Goal: Task Accomplishment & Management: Manage account settings

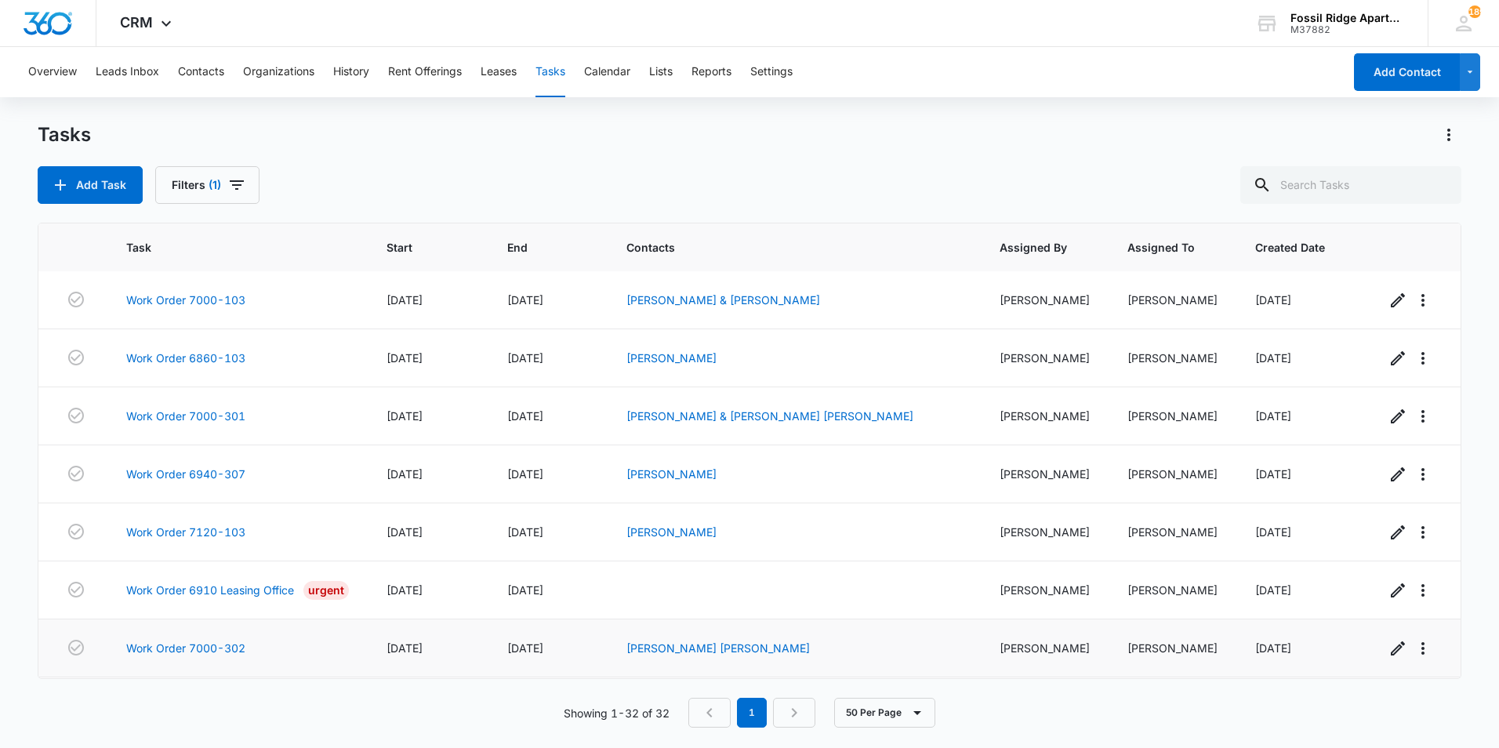
scroll to position [1450, 0]
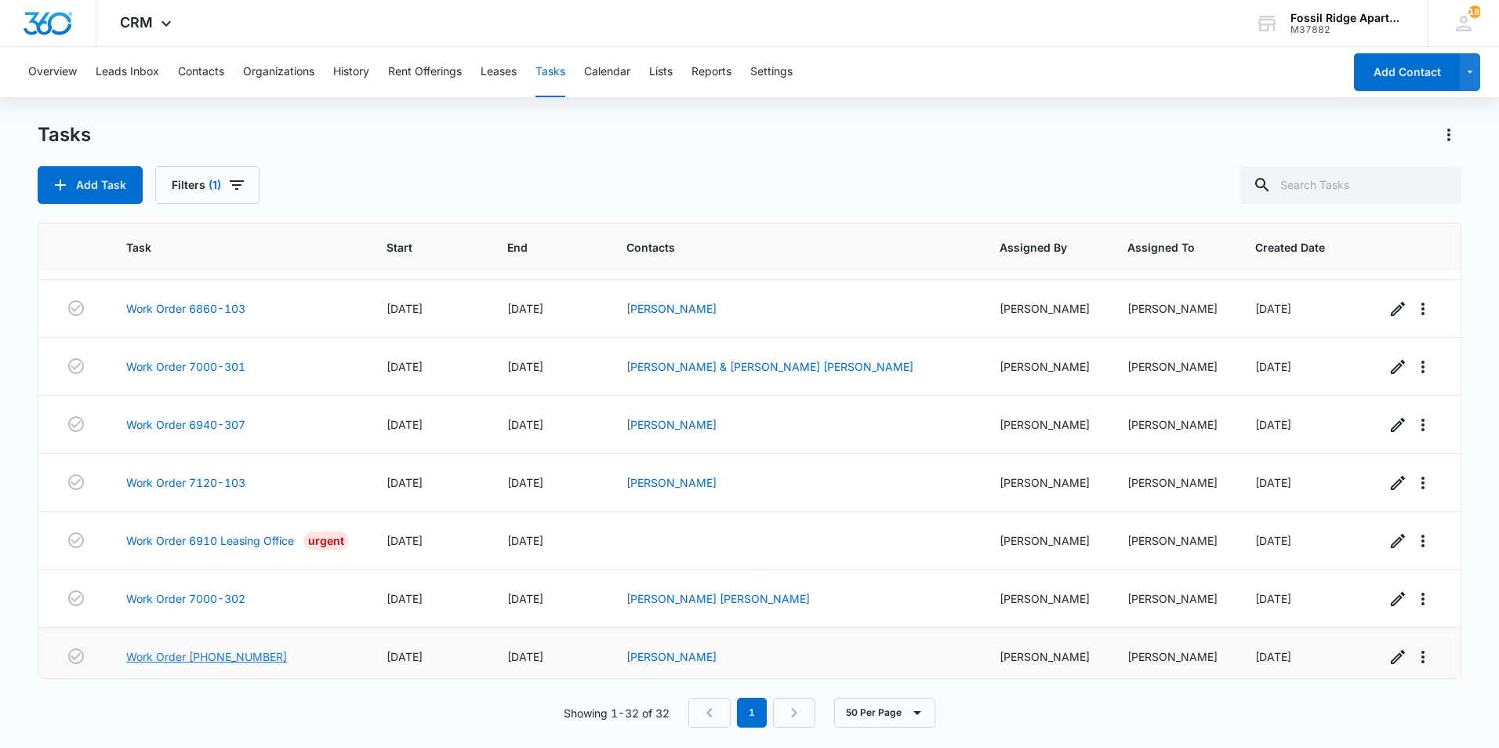
click at [238, 651] on link "Work Order [PHONE_NUMBER]" at bounding box center [206, 656] width 161 height 16
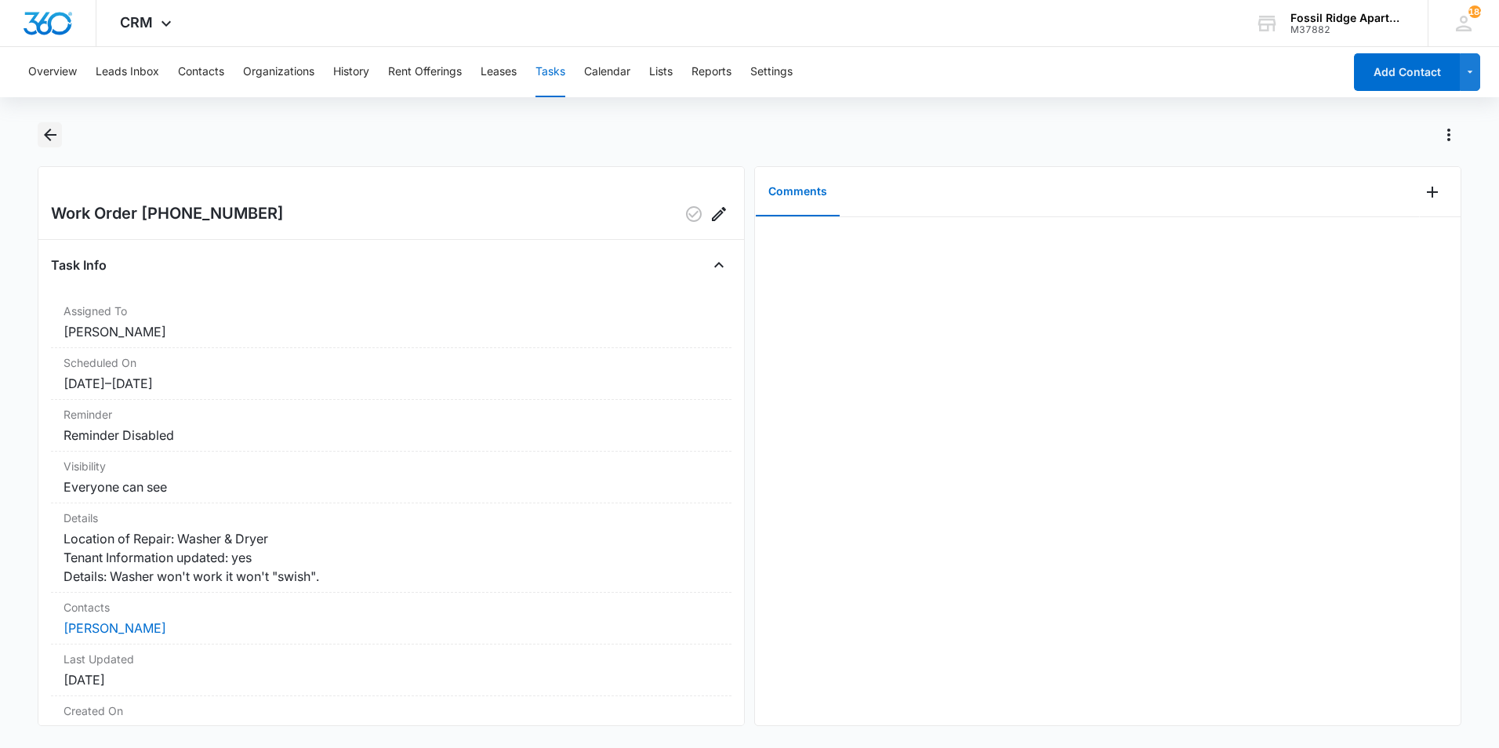
click at [55, 140] on icon "Back" at bounding box center [50, 134] width 19 height 19
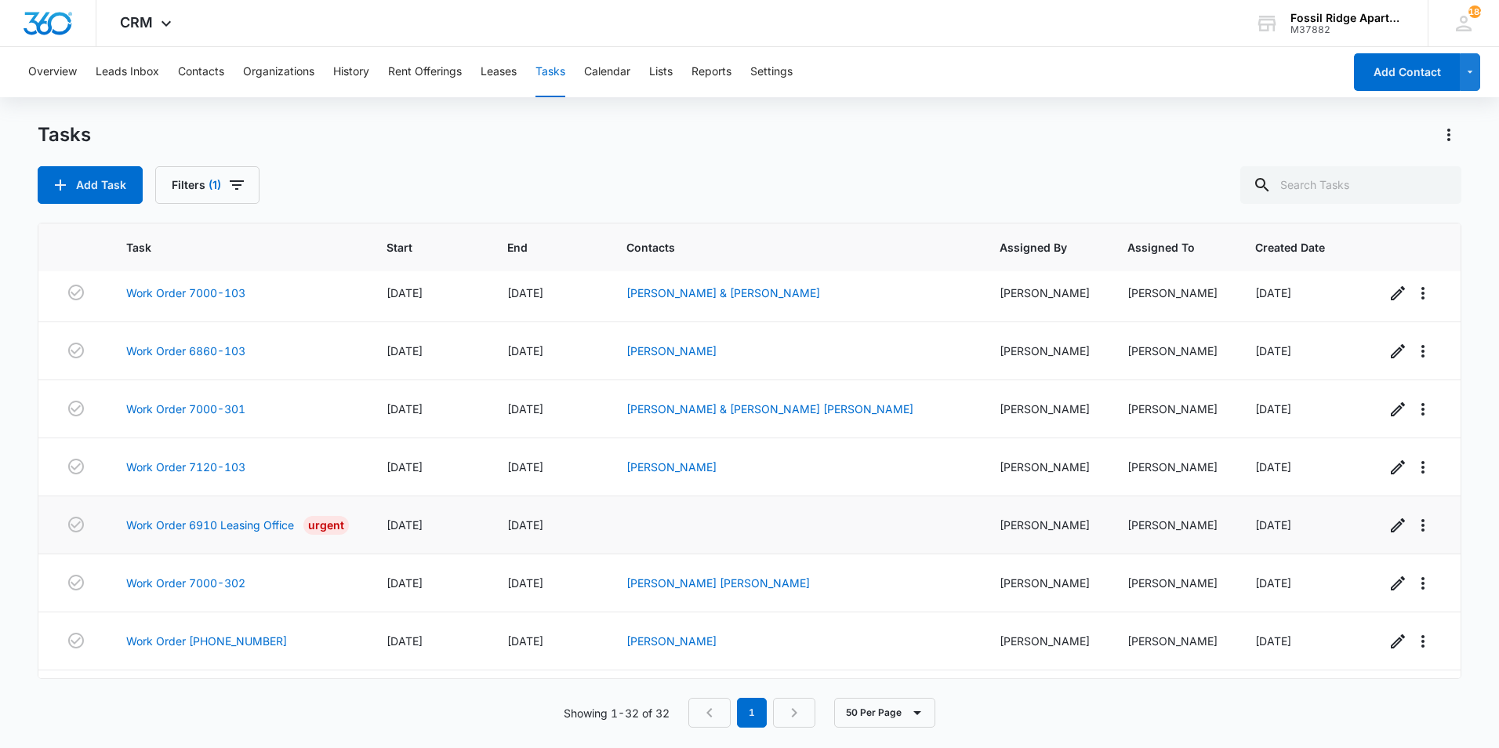
scroll to position [1450, 0]
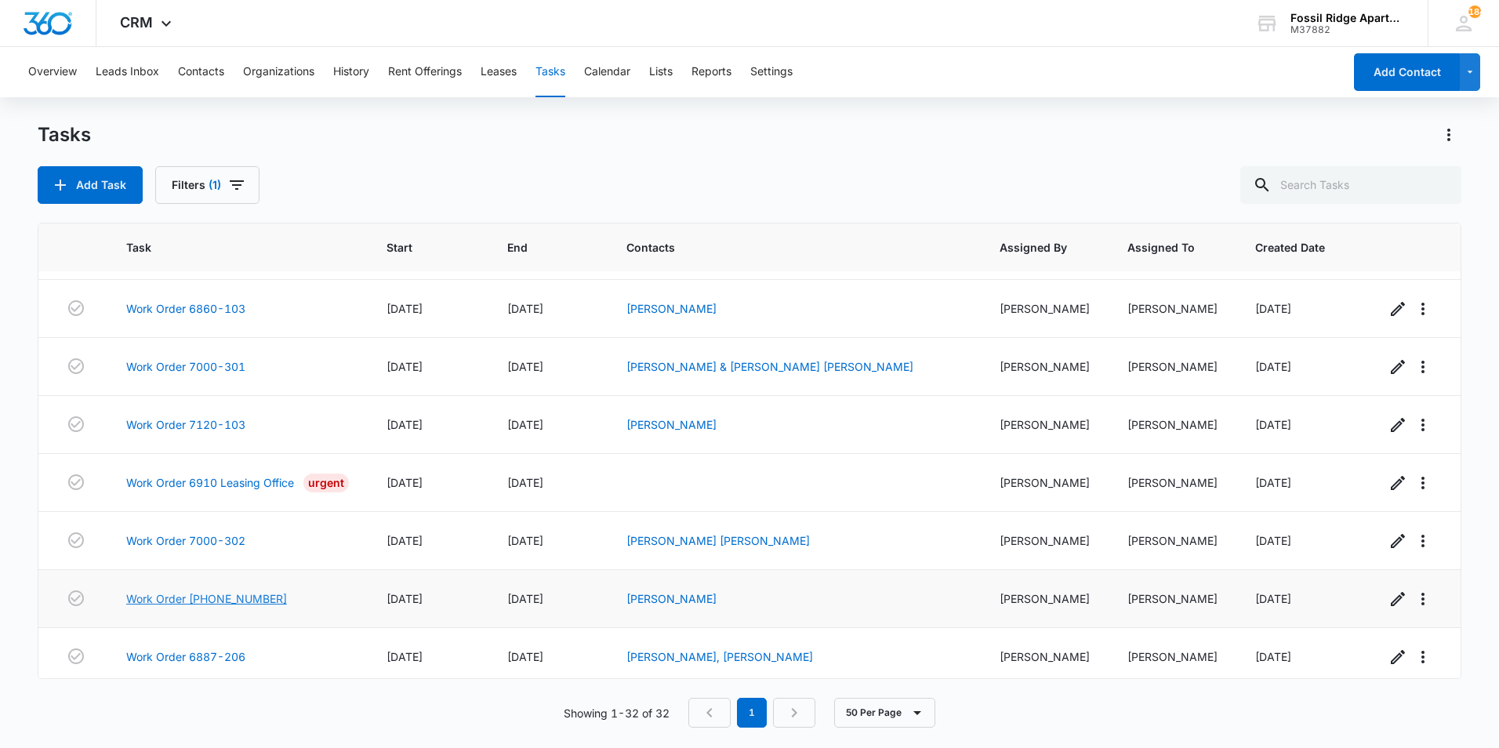
click at [229, 590] on link "Work Order [PHONE_NUMBER]" at bounding box center [206, 598] width 161 height 16
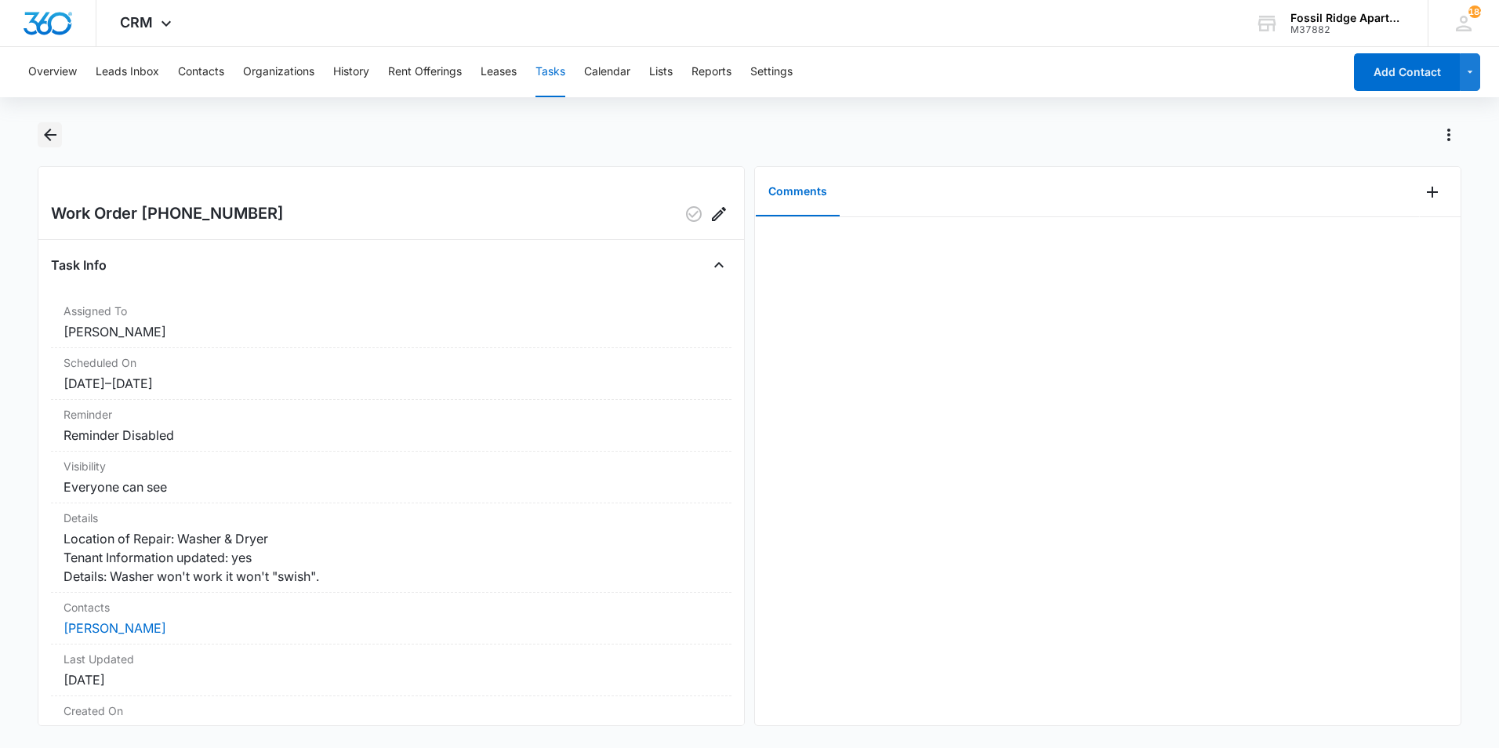
click at [43, 129] on icon "Back" at bounding box center [50, 134] width 19 height 19
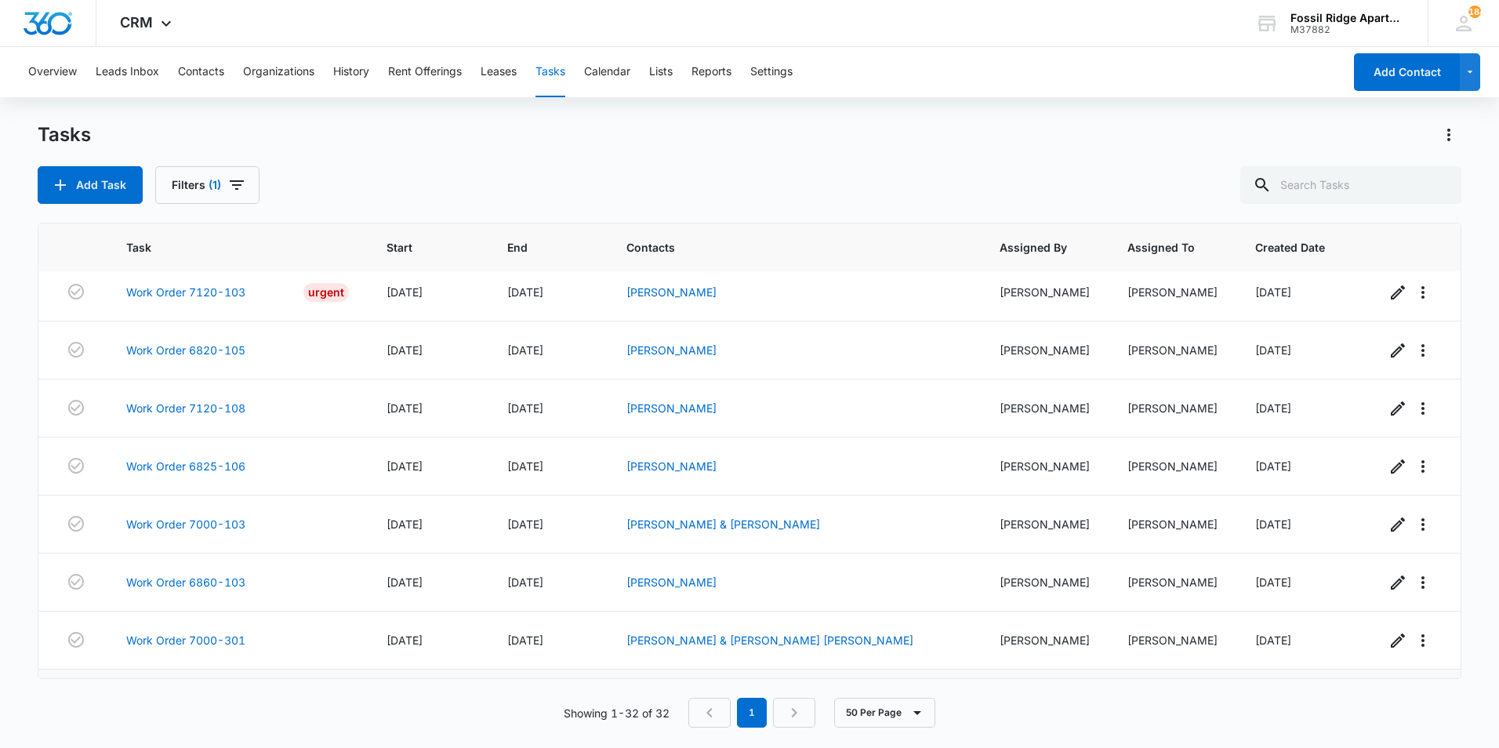
scroll to position [1450, 0]
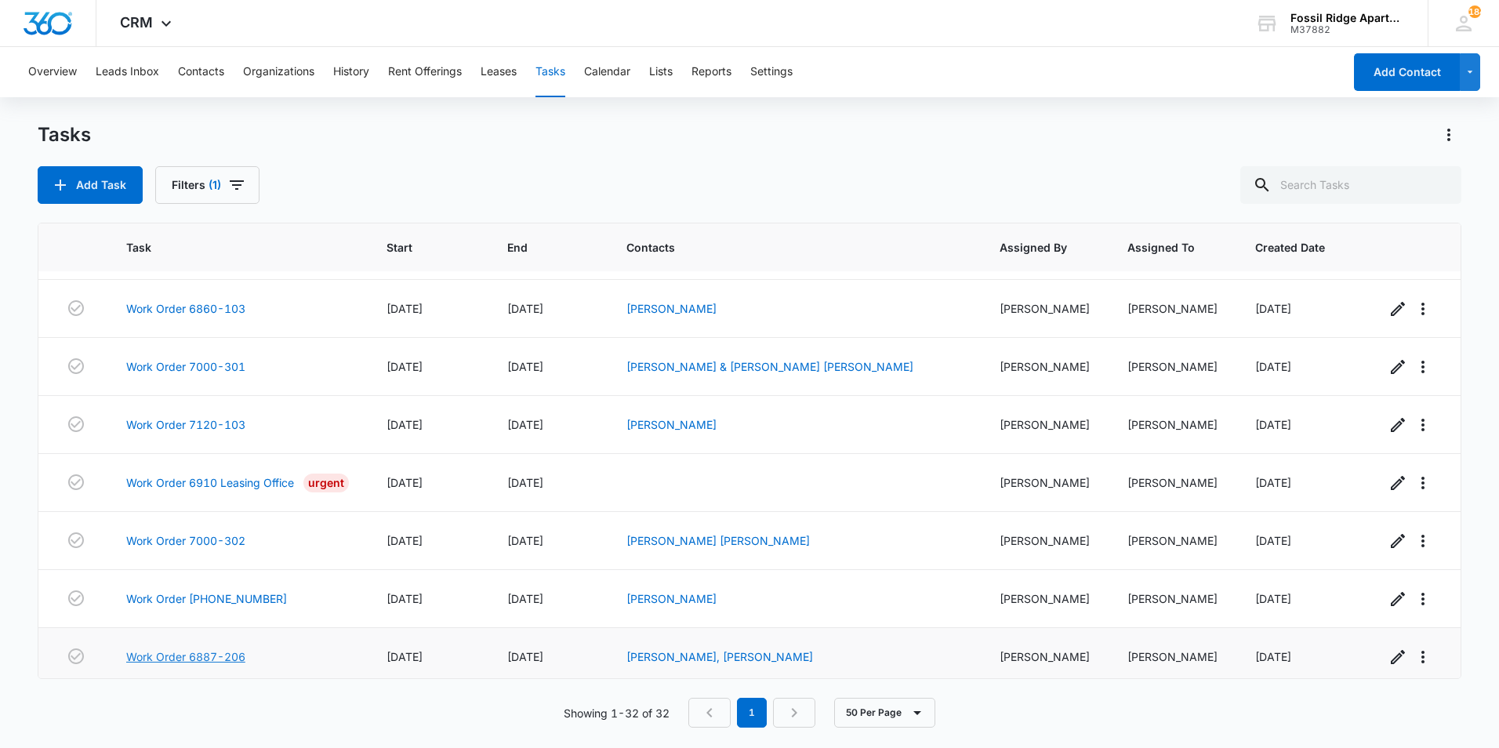
click at [228, 652] on link "Work Order 6887-206" at bounding box center [185, 656] width 119 height 16
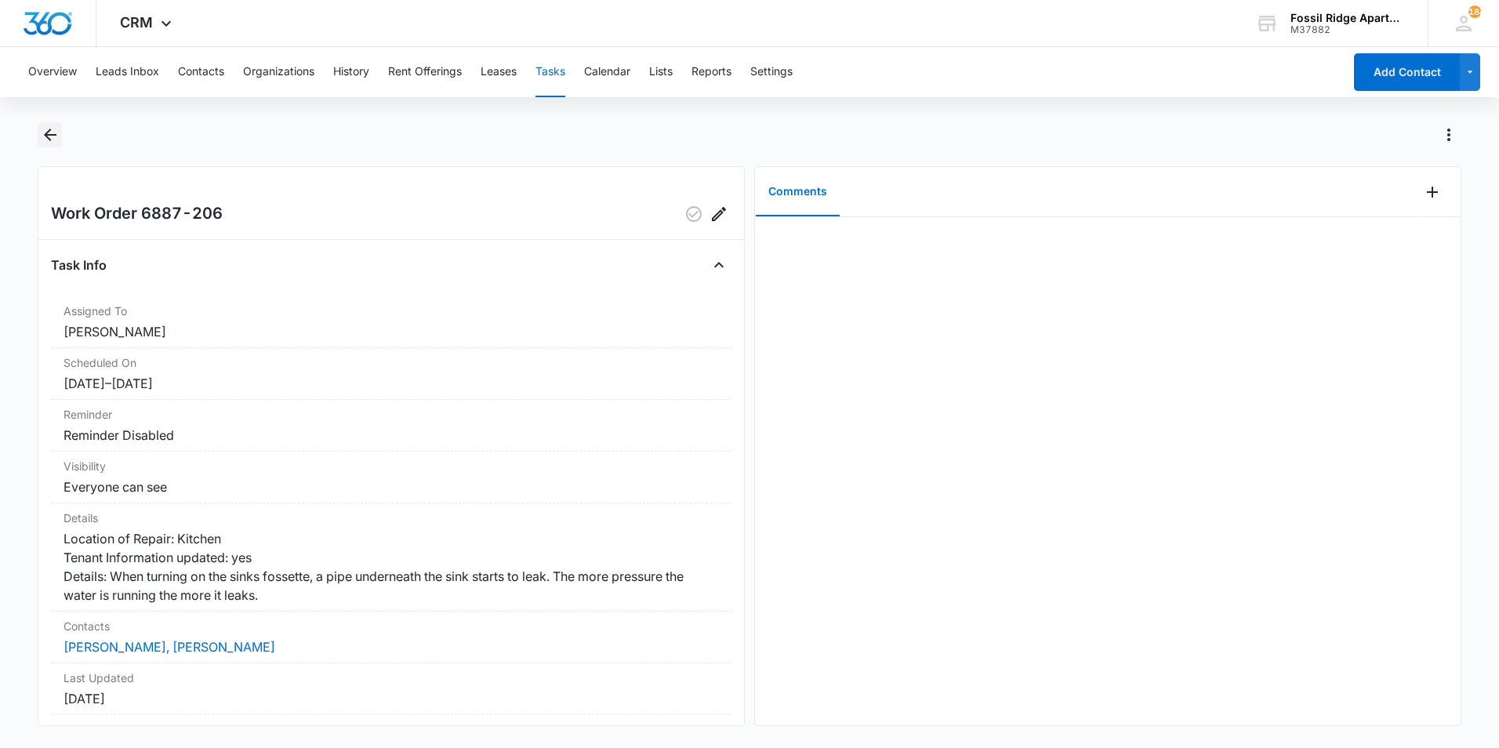
click at [49, 130] on icon "Back" at bounding box center [50, 135] width 13 height 13
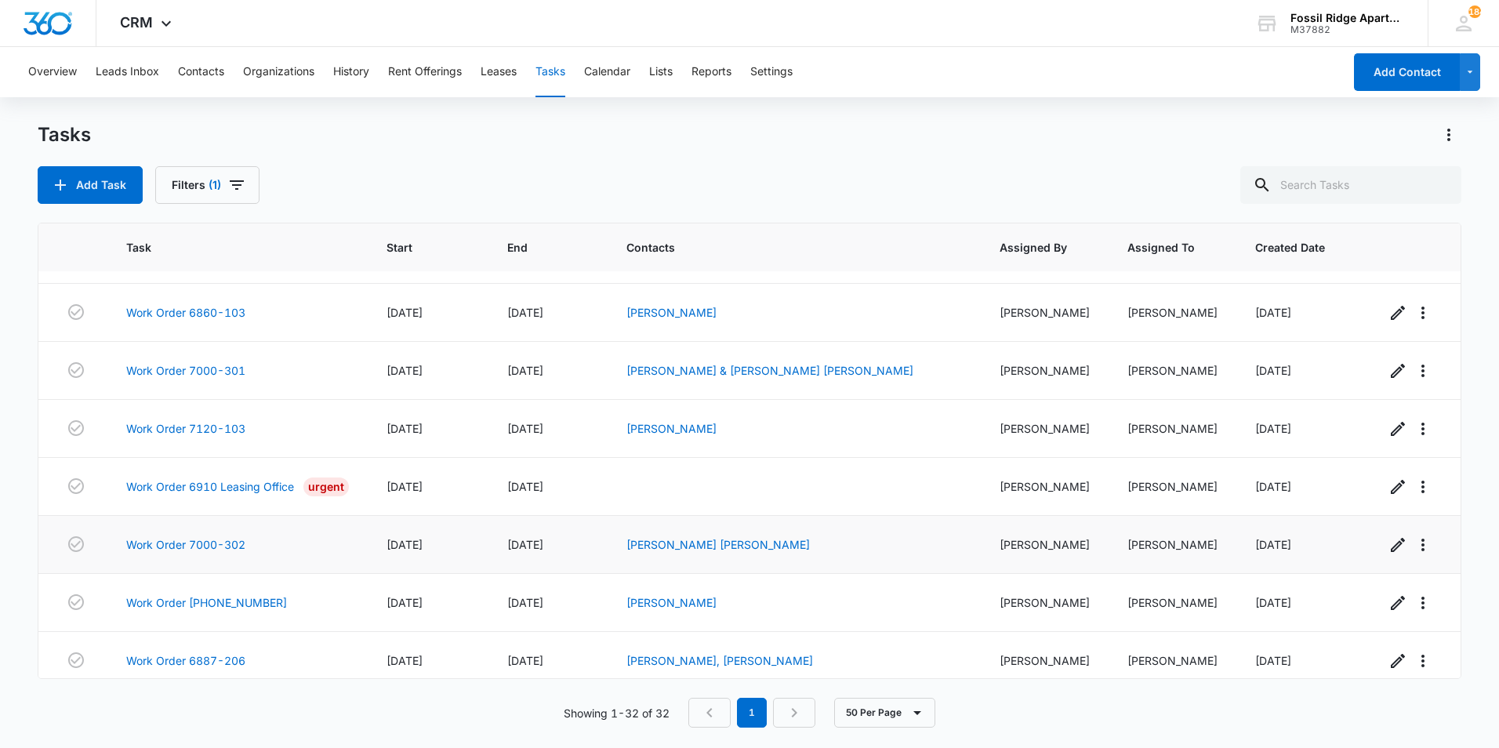
scroll to position [1450, 0]
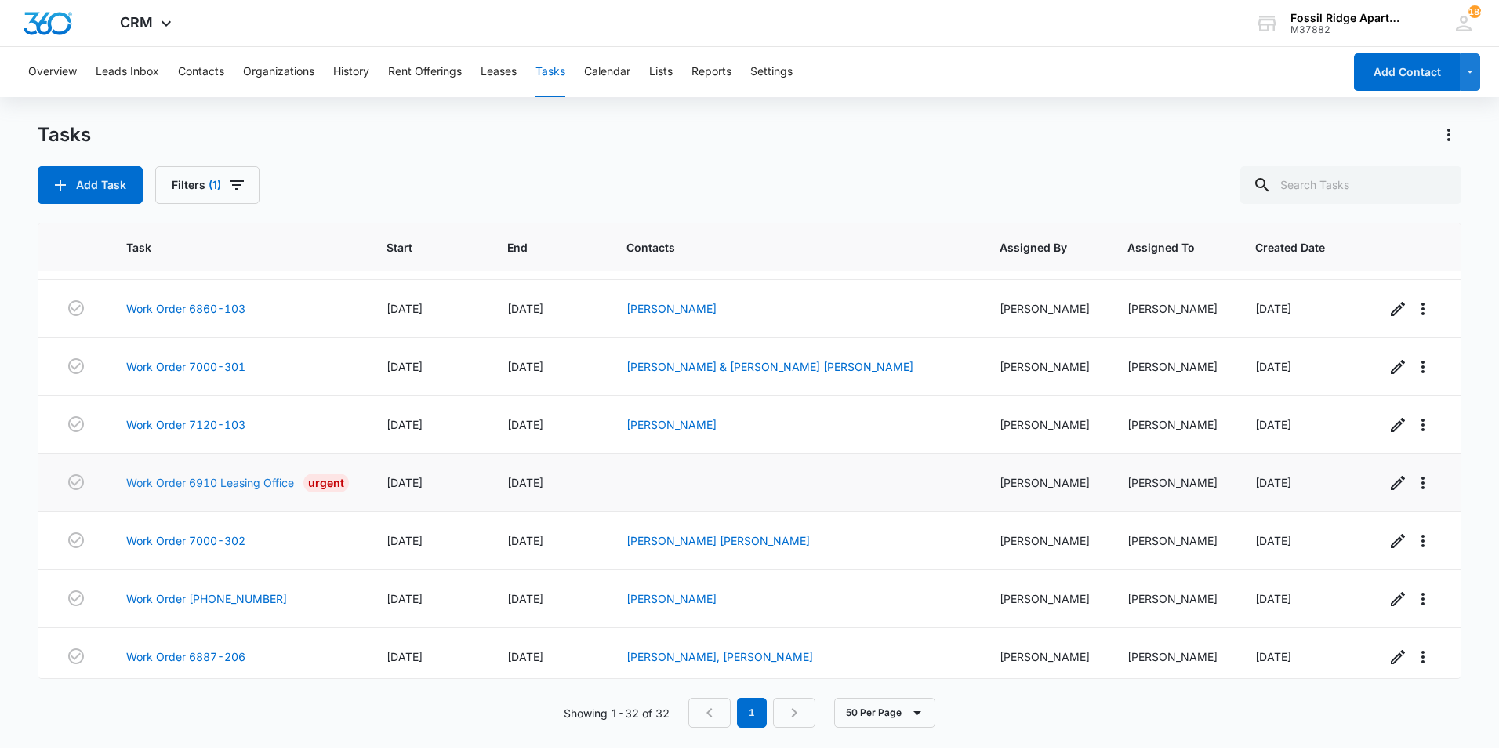
click at [202, 474] on link "Work Order 6910 Leasing Office" at bounding box center [210, 482] width 168 height 16
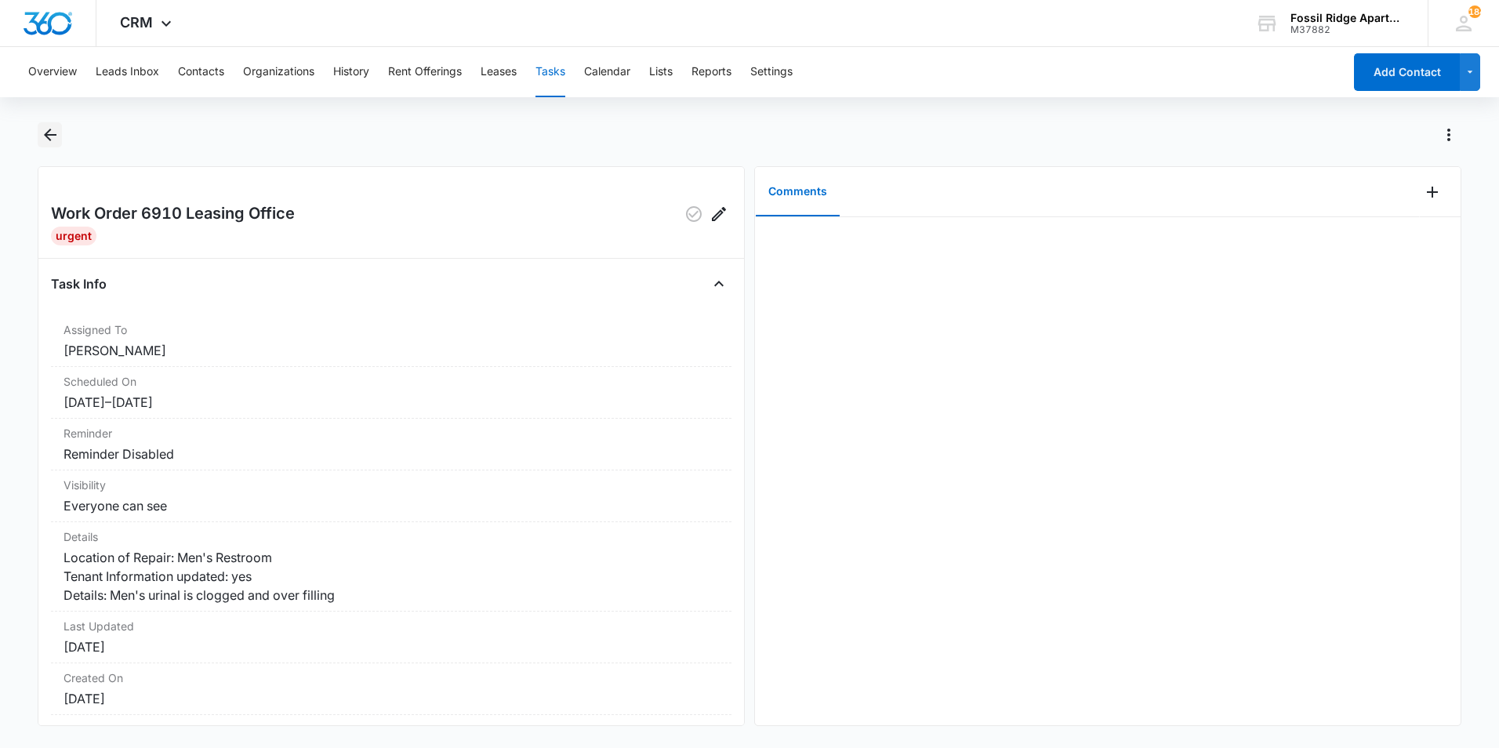
click at [56, 131] on icon "Back" at bounding box center [50, 134] width 19 height 19
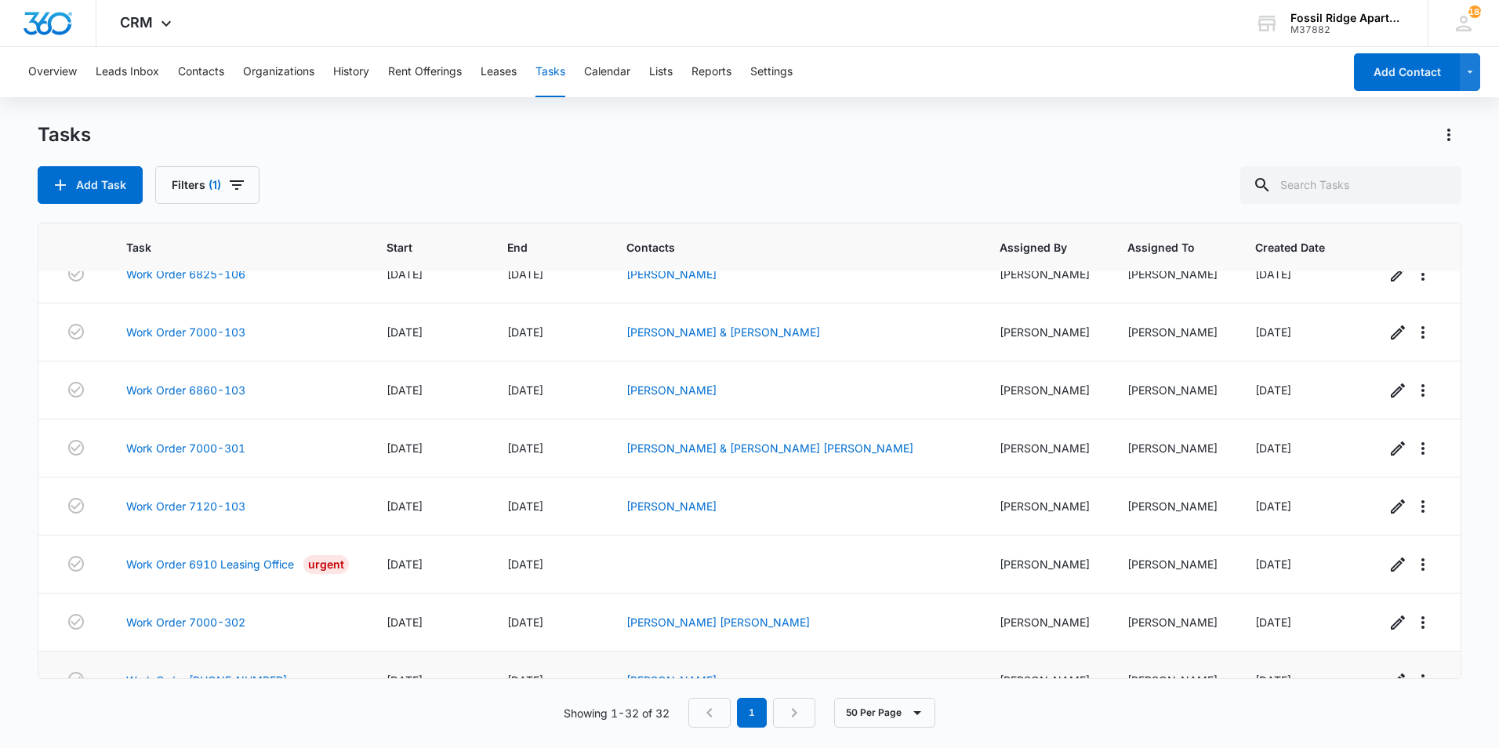
scroll to position [1450, 0]
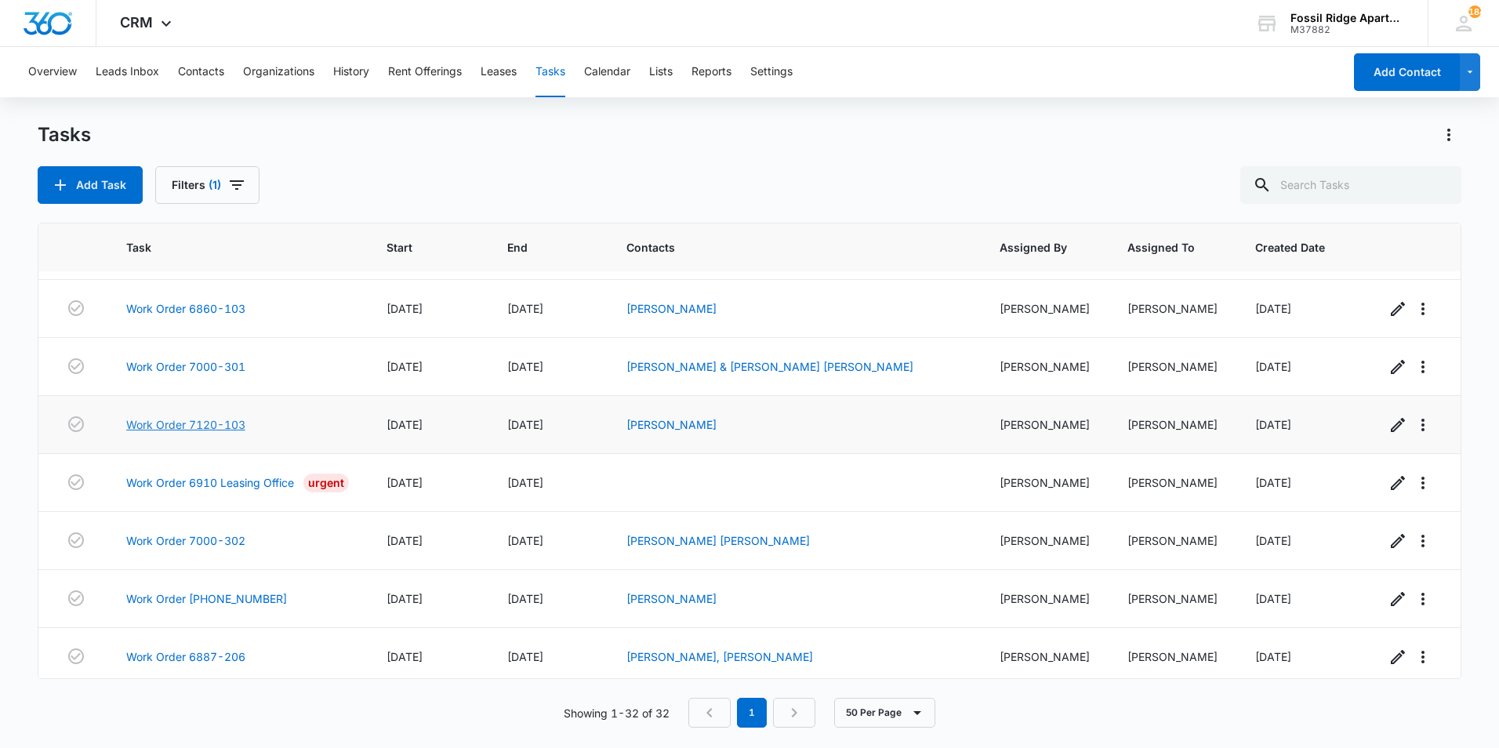
click at [190, 417] on link "Work Order 7120-103" at bounding box center [185, 424] width 119 height 16
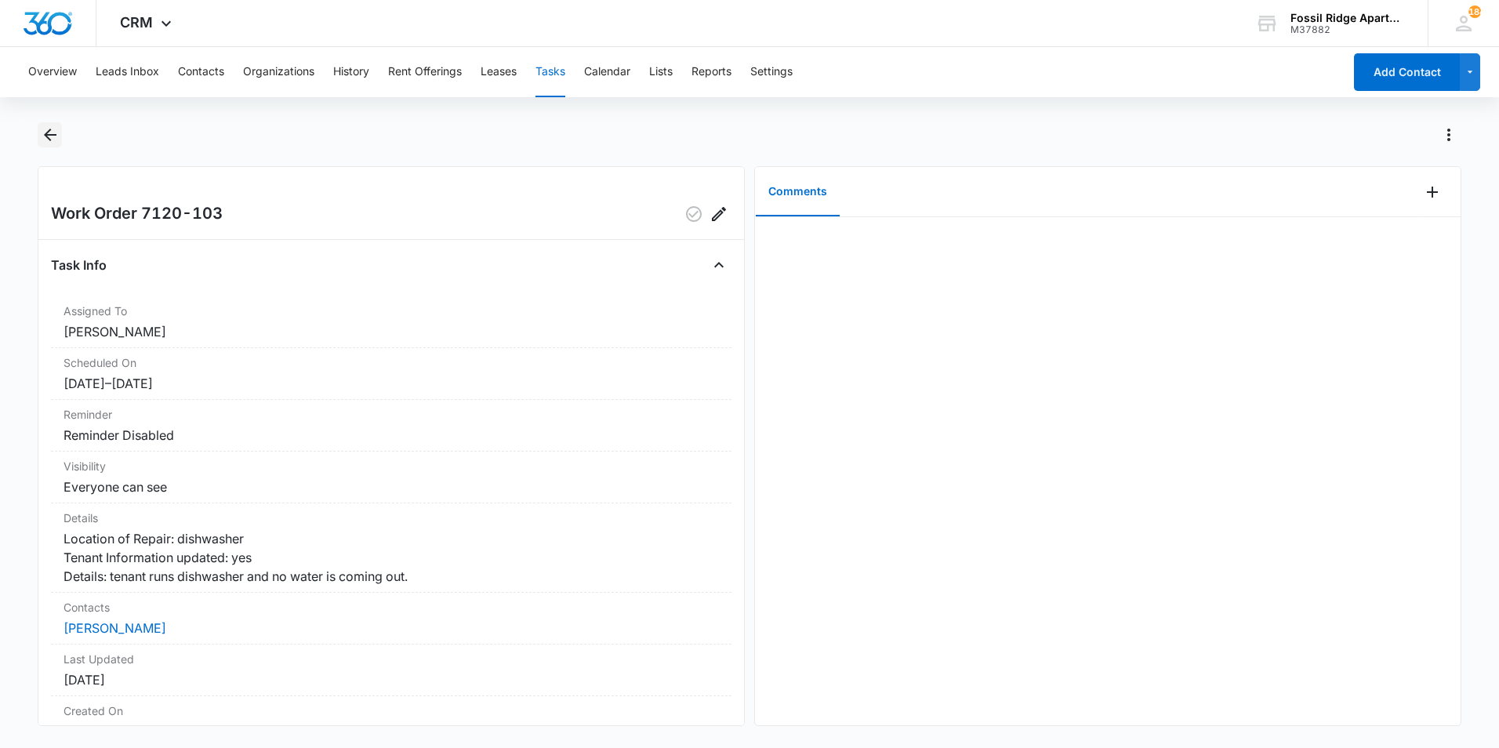
click at [45, 143] on icon "Back" at bounding box center [50, 134] width 19 height 19
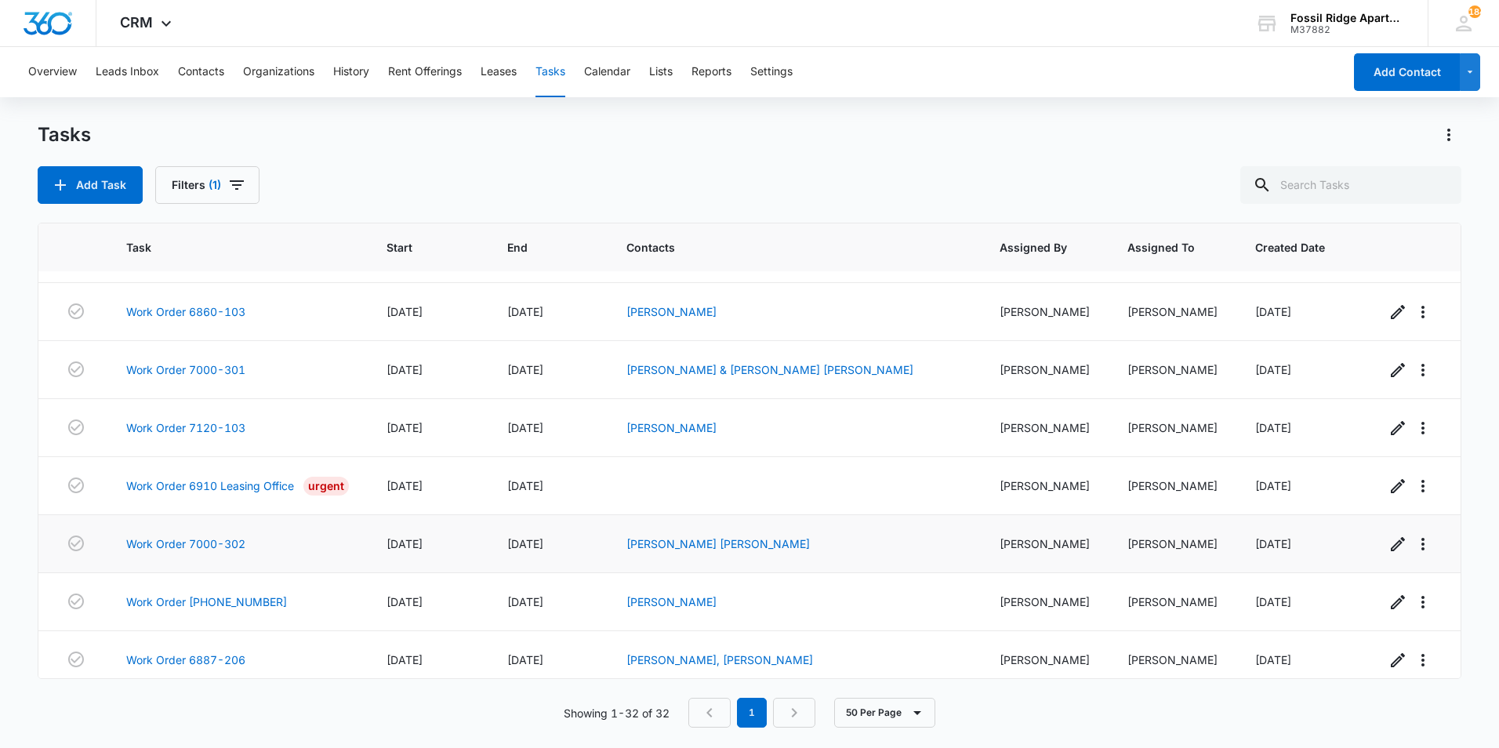
scroll to position [1450, 0]
click at [198, 532] on link "Work Order 7000-302" at bounding box center [185, 540] width 119 height 16
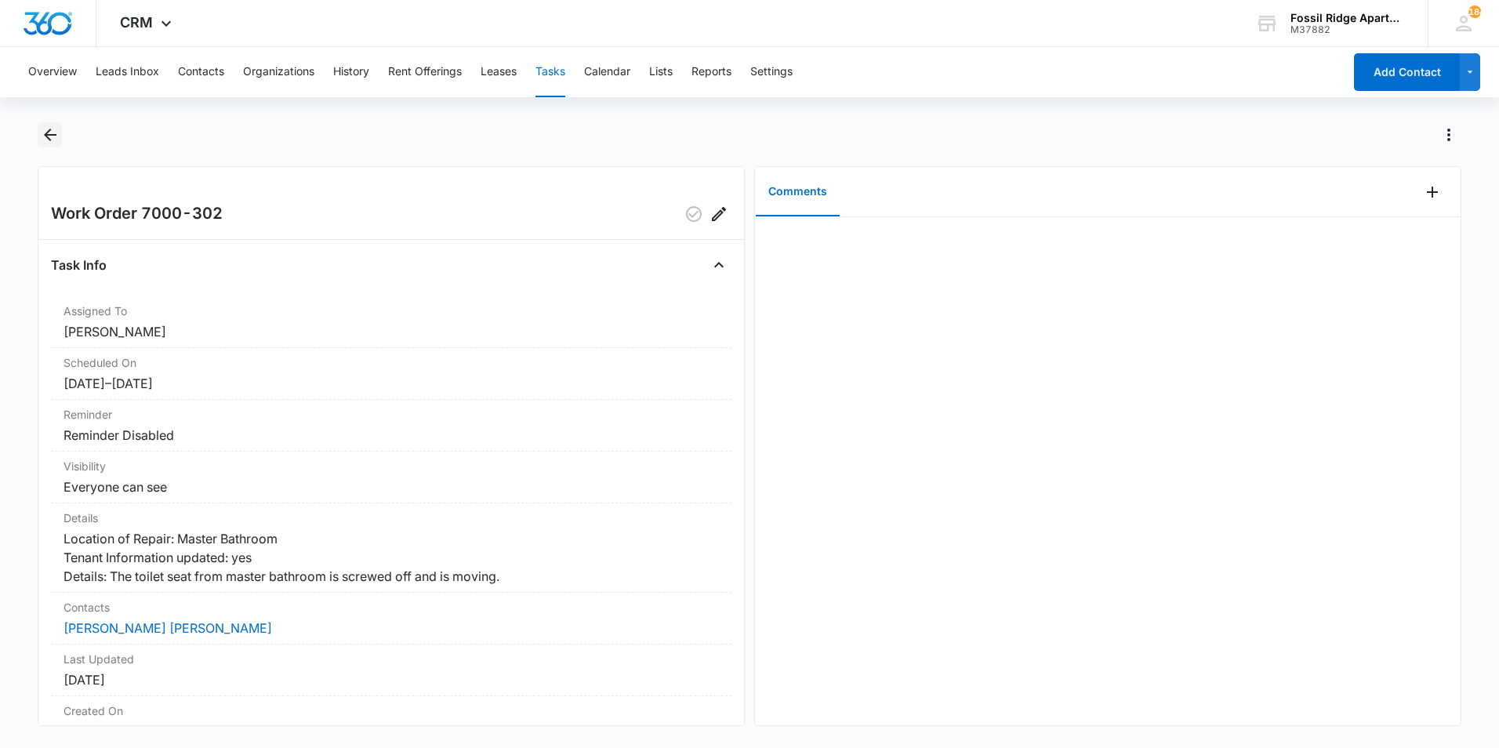
click at [43, 136] on icon "Back" at bounding box center [50, 134] width 19 height 19
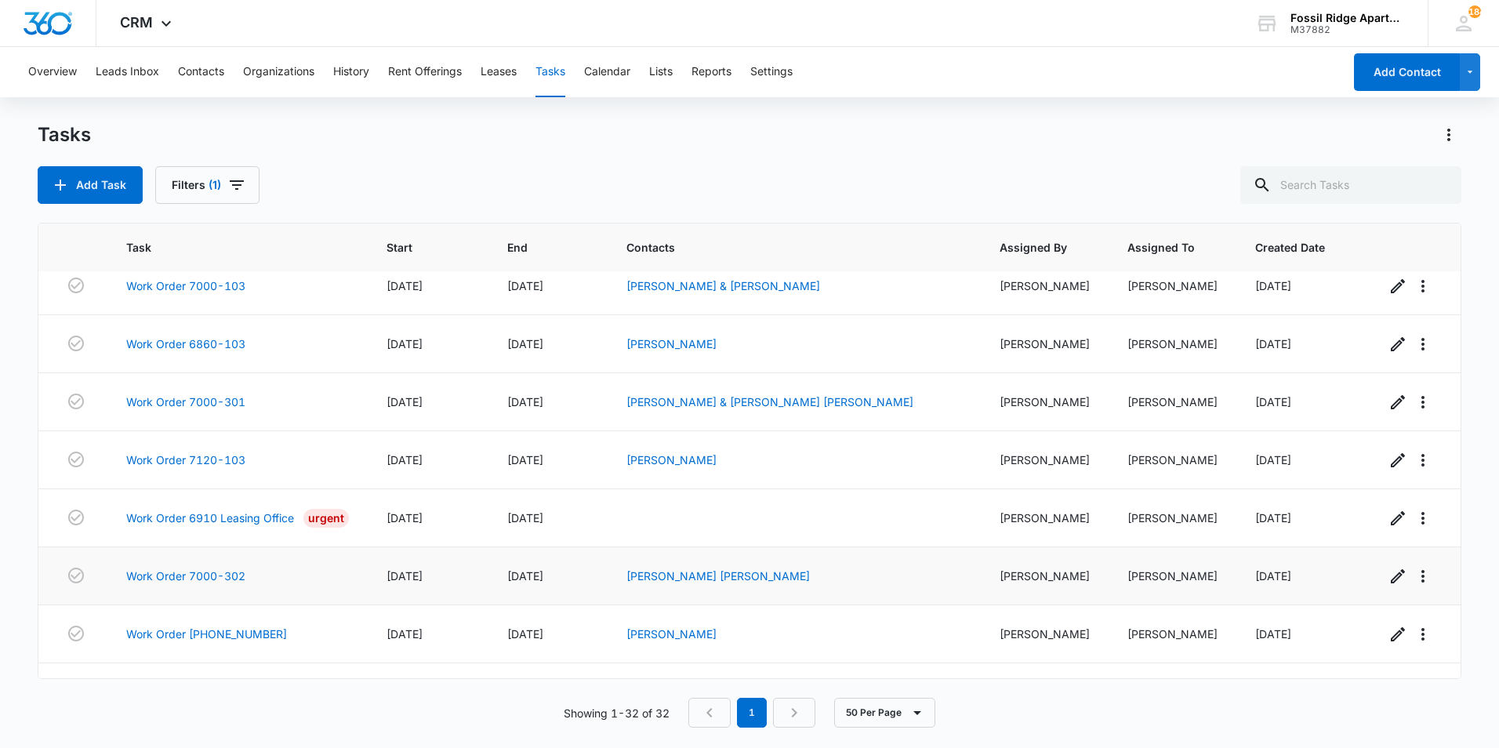
scroll to position [1450, 0]
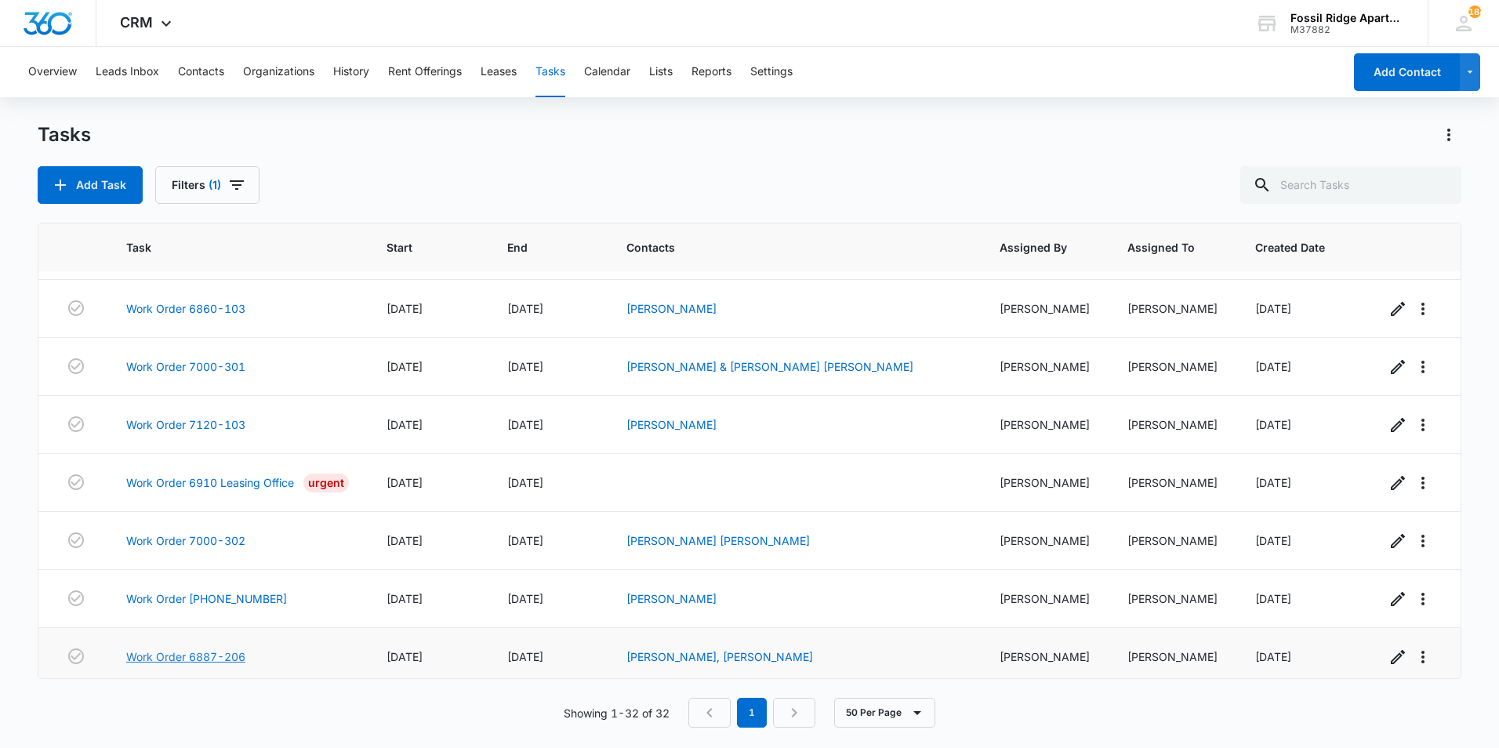
click at [223, 649] on link "Work Order 6887-206" at bounding box center [185, 656] width 119 height 16
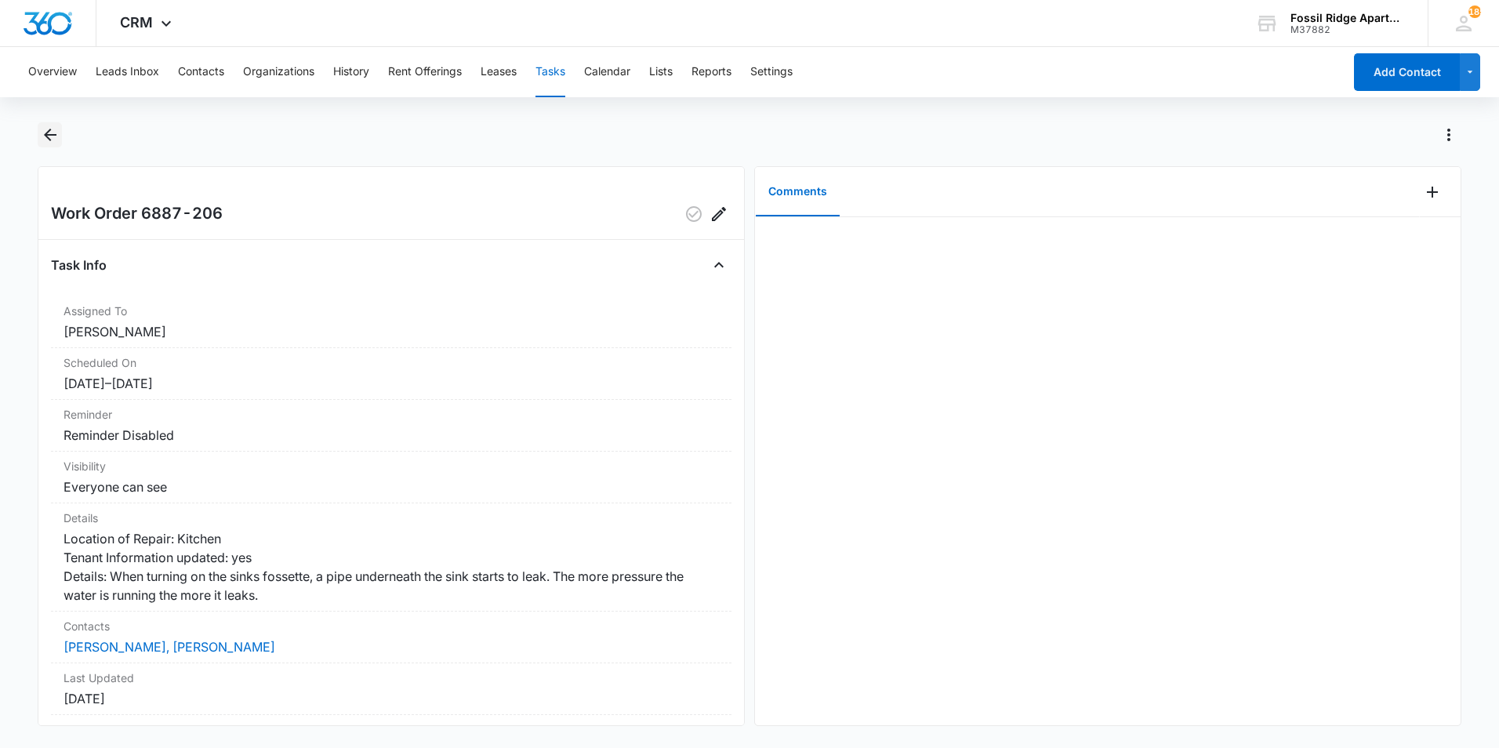
click at [53, 133] on icon "Back" at bounding box center [50, 134] width 19 height 19
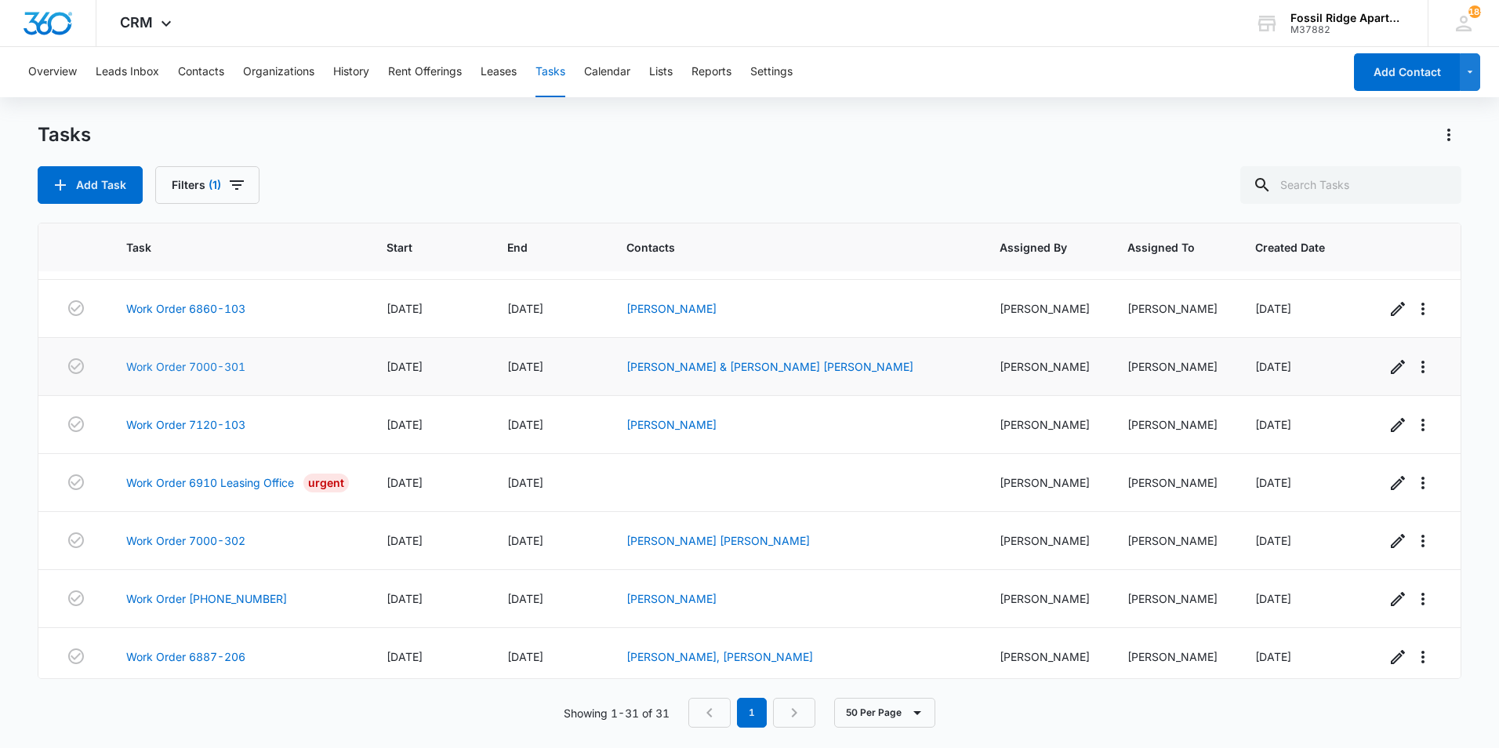
scroll to position [1313, 0]
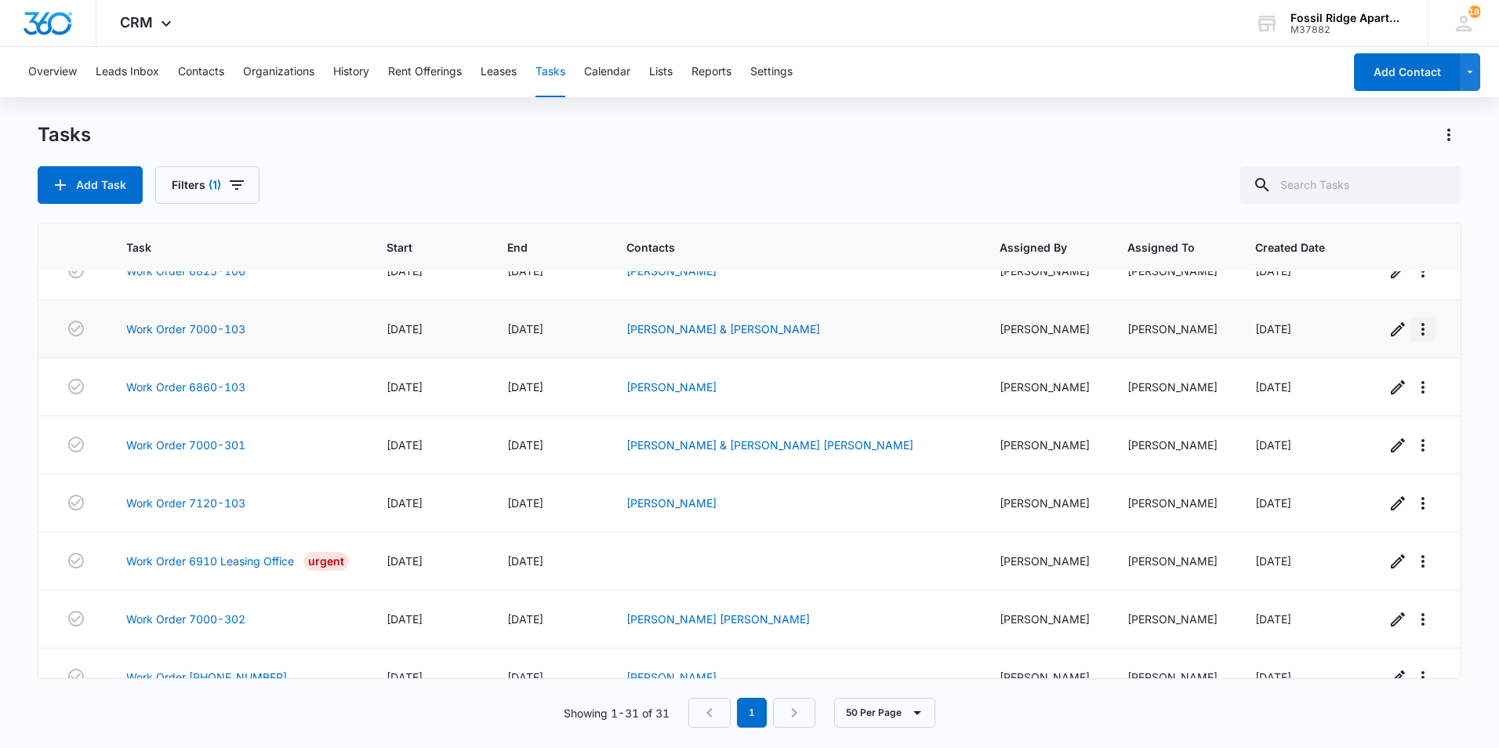
click at [1414, 320] on icon "button" at bounding box center [1423, 329] width 19 height 19
click at [1389, 322] on icon "button" at bounding box center [1398, 329] width 19 height 19
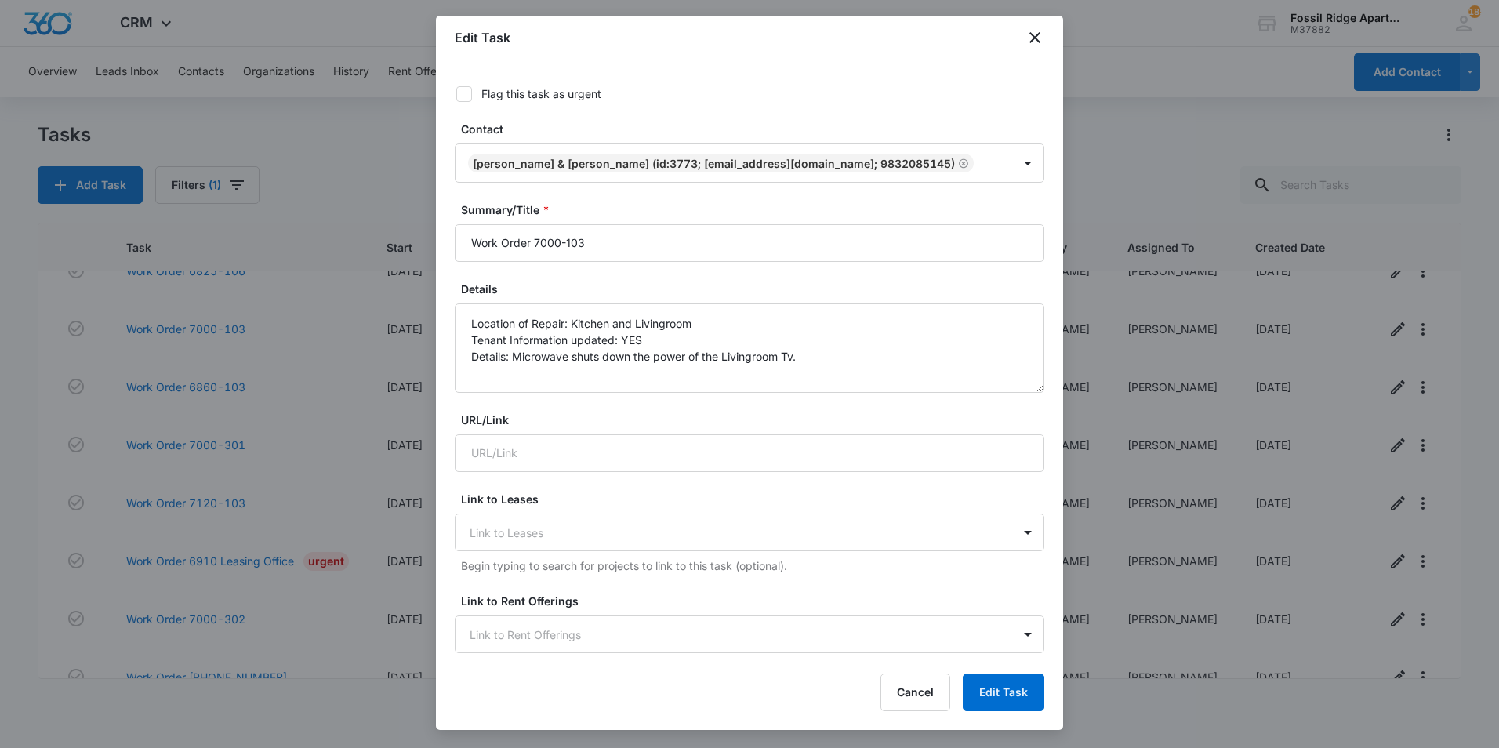
scroll to position [0, 0]
click at [1037, 33] on icon "close" at bounding box center [1035, 37] width 19 height 19
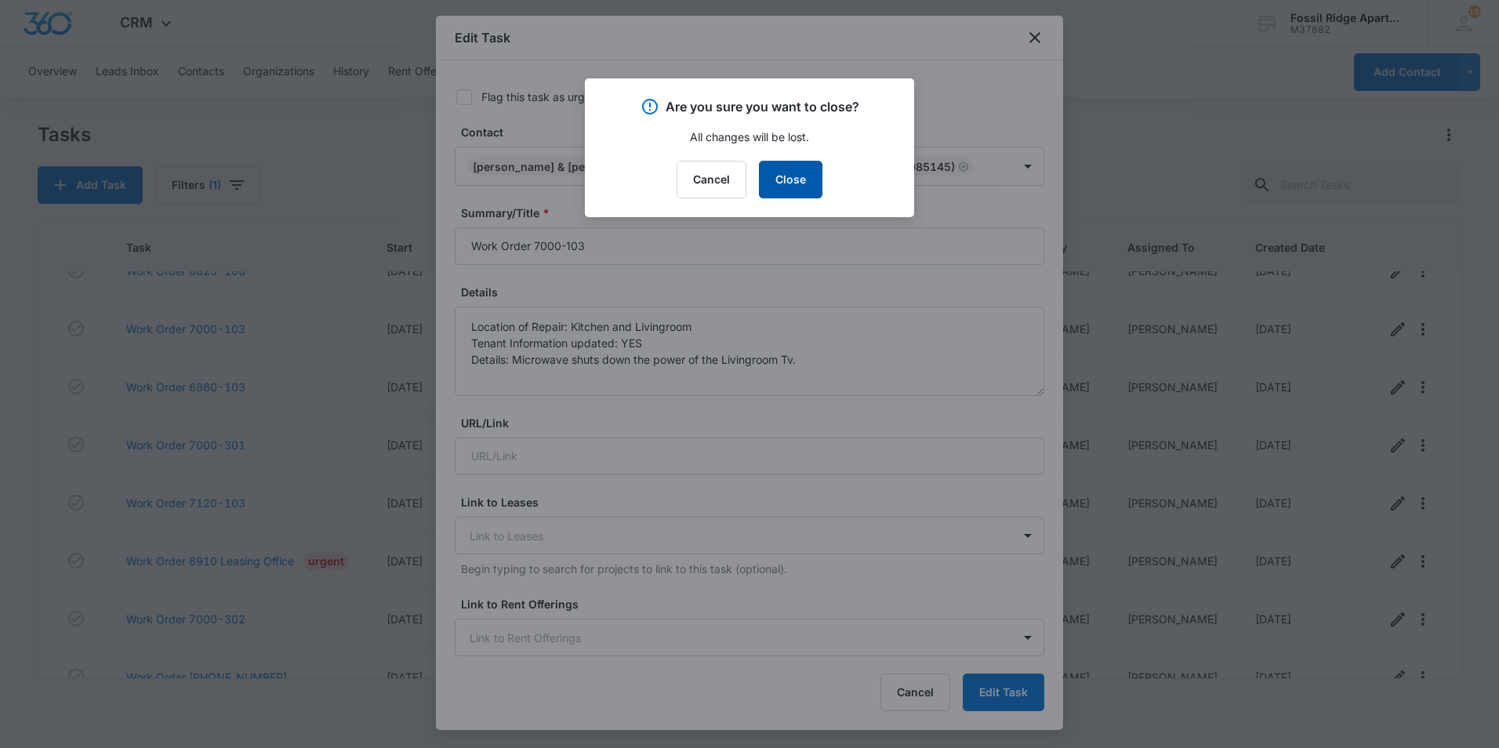
click at [781, 189] on button "Close" at bounding box center [791, 180] width 64 height 38
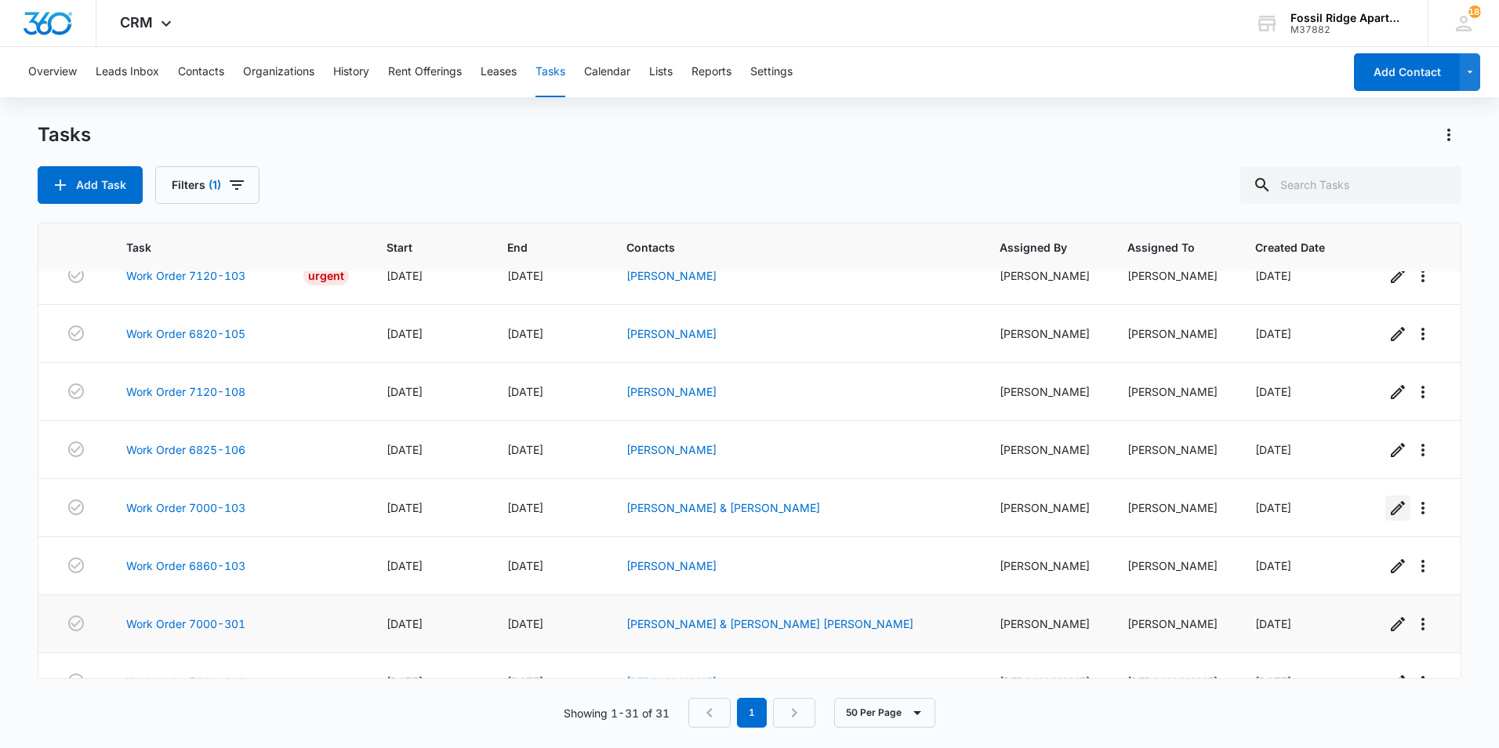
scroll to position [1392, 0]
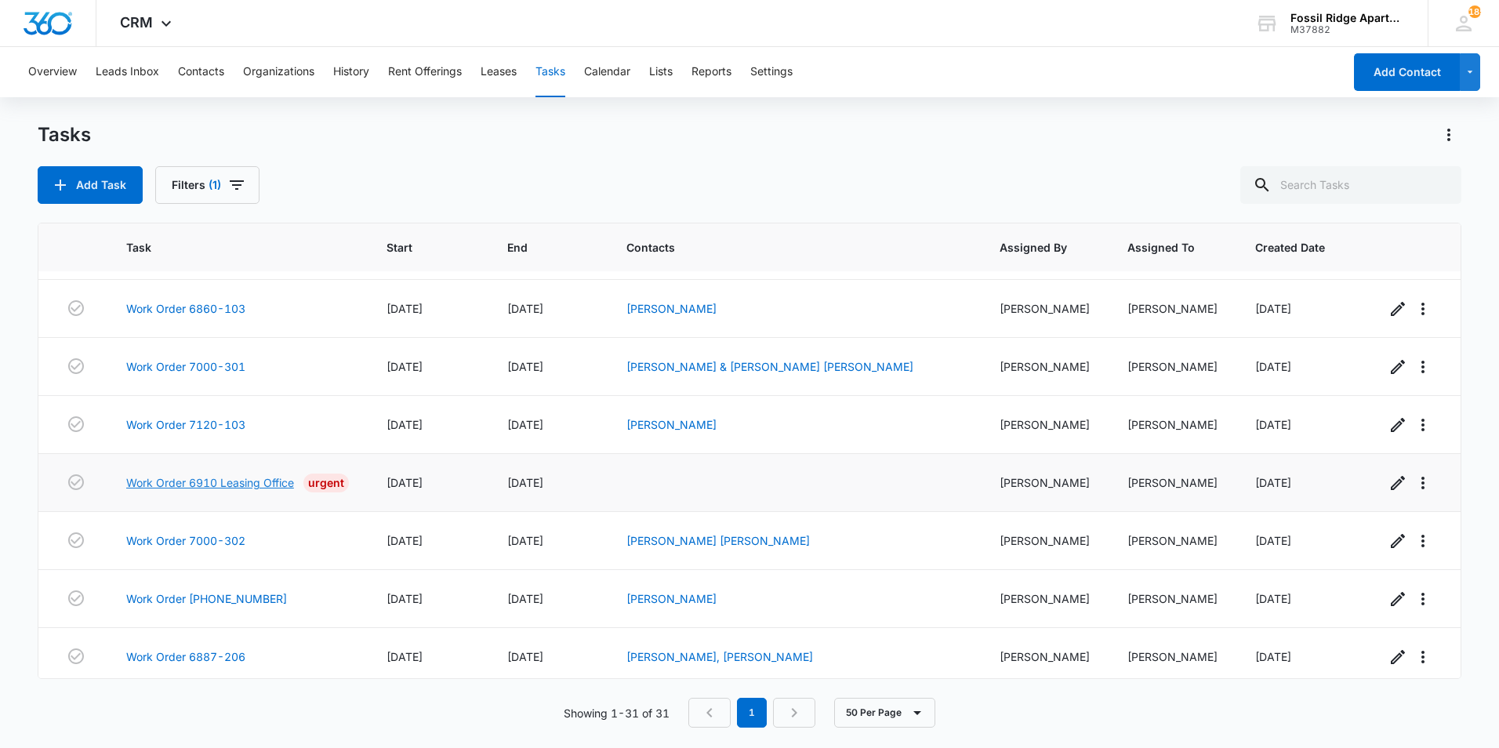
click at [254, 474] on link "Work Order 6910 Leasing Office" at bounding box center [210, 482] width 168 height 16
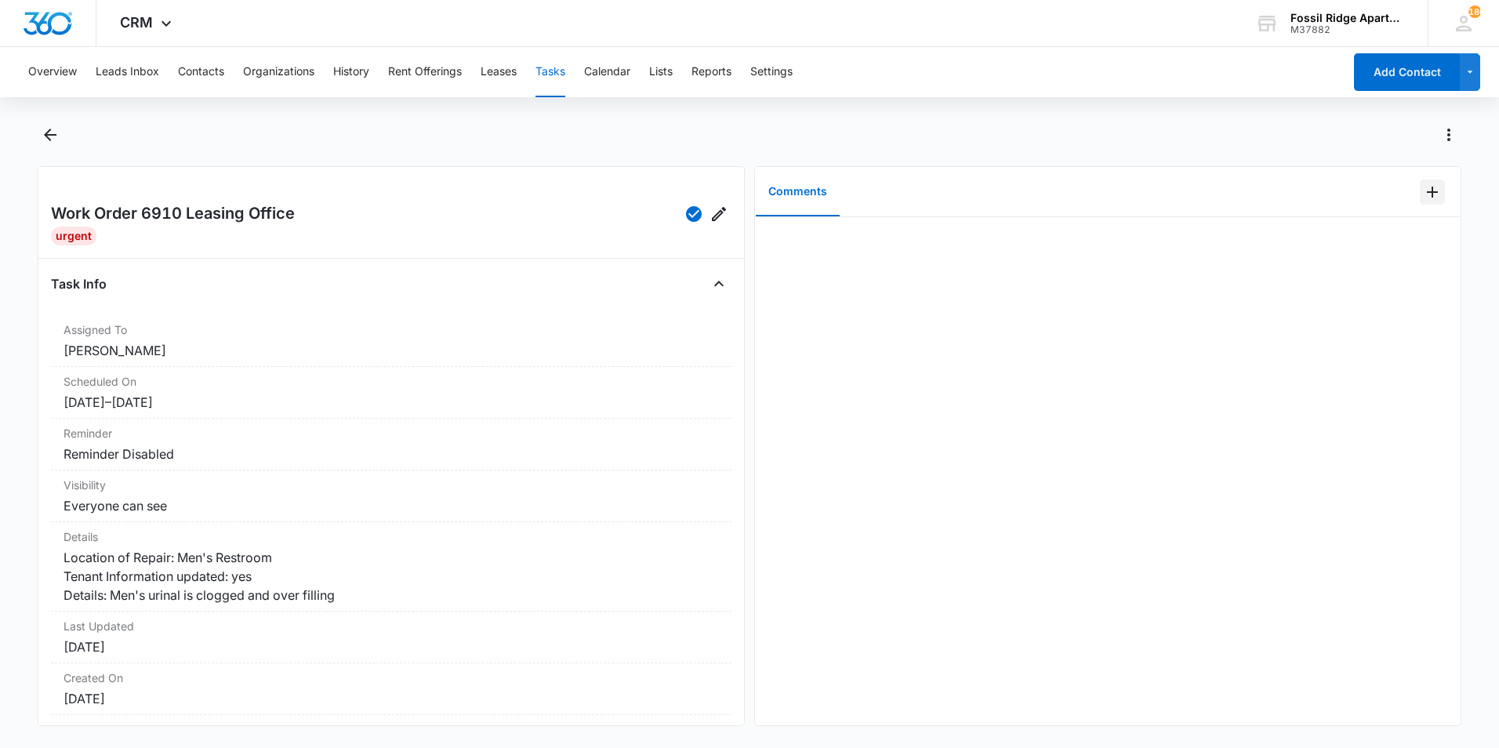
click at [1427, 191] on icon "Add Comment" at bounding box center [1432, 192] width 11 height 11
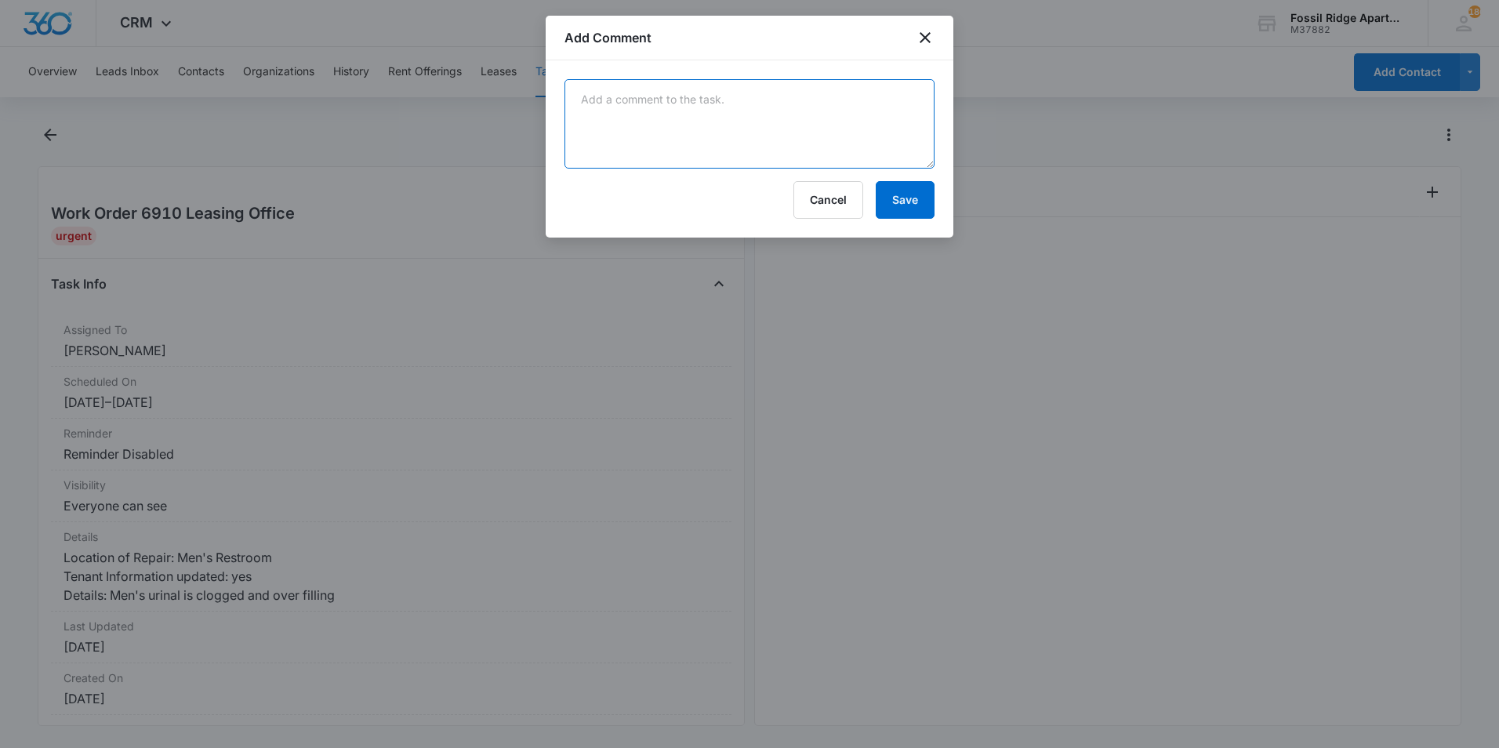
click at [690, 109] on textarea at bounding box center [750, 123] width 370 height 89
type textarea "m"
type textarea "Men's urinal unclogged"
click at [922, 200] on button "Save" at bounding box center [905, 200] width 59 height 38
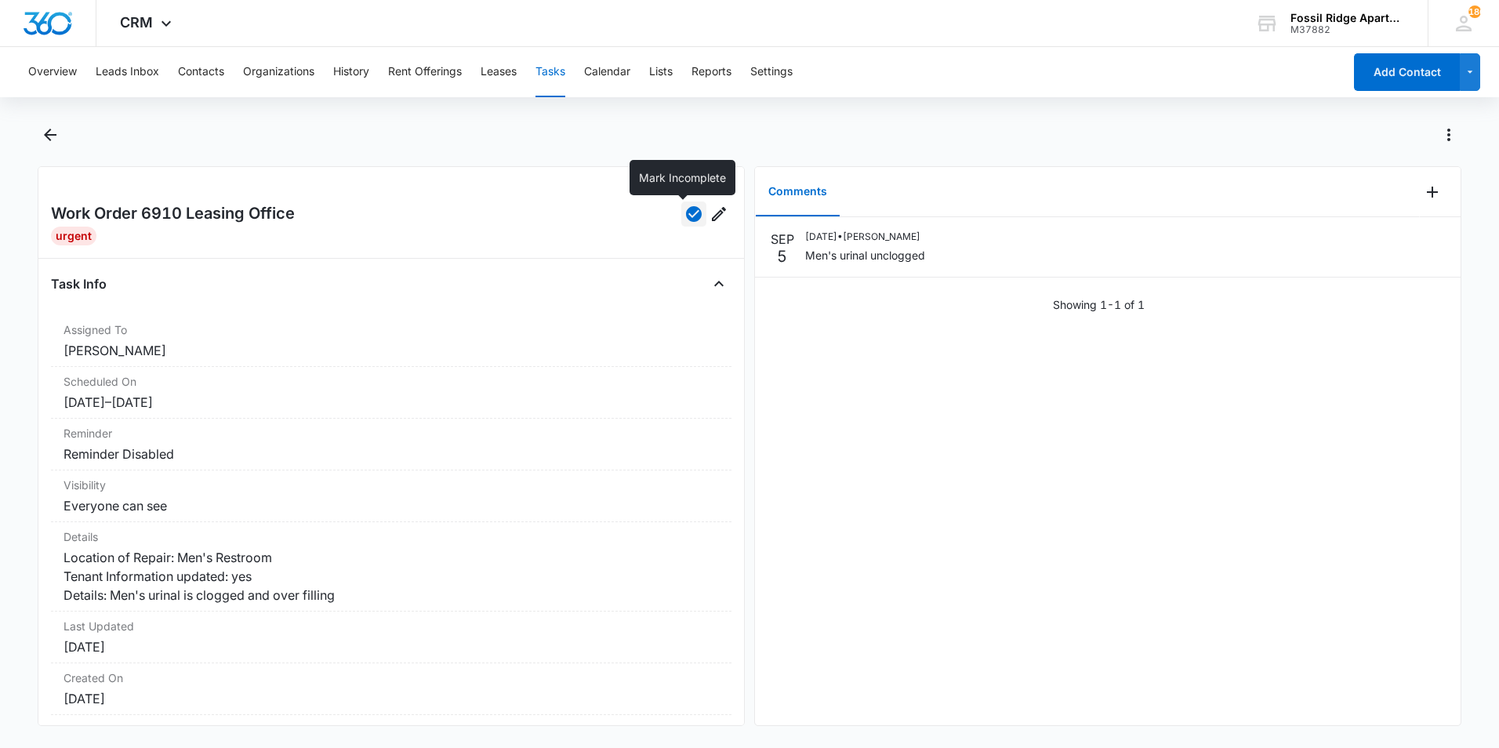
click at [686, 215] on icon "button" at bounding box center [694, 214] width 16 height 16
click at [44, 133] on icon "Back" at bounding box center [50, 134] width 19 height 19
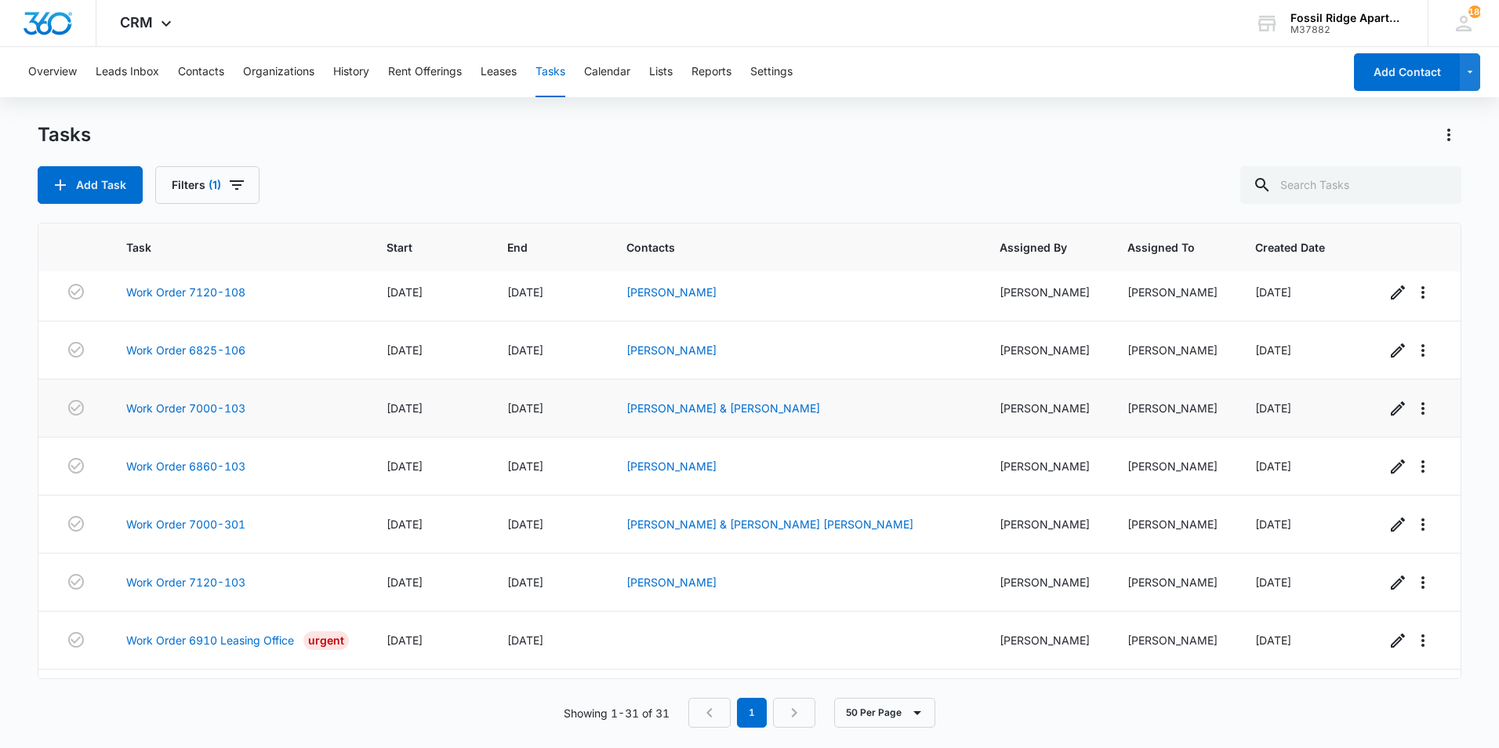
scroll to position [1392, 0]
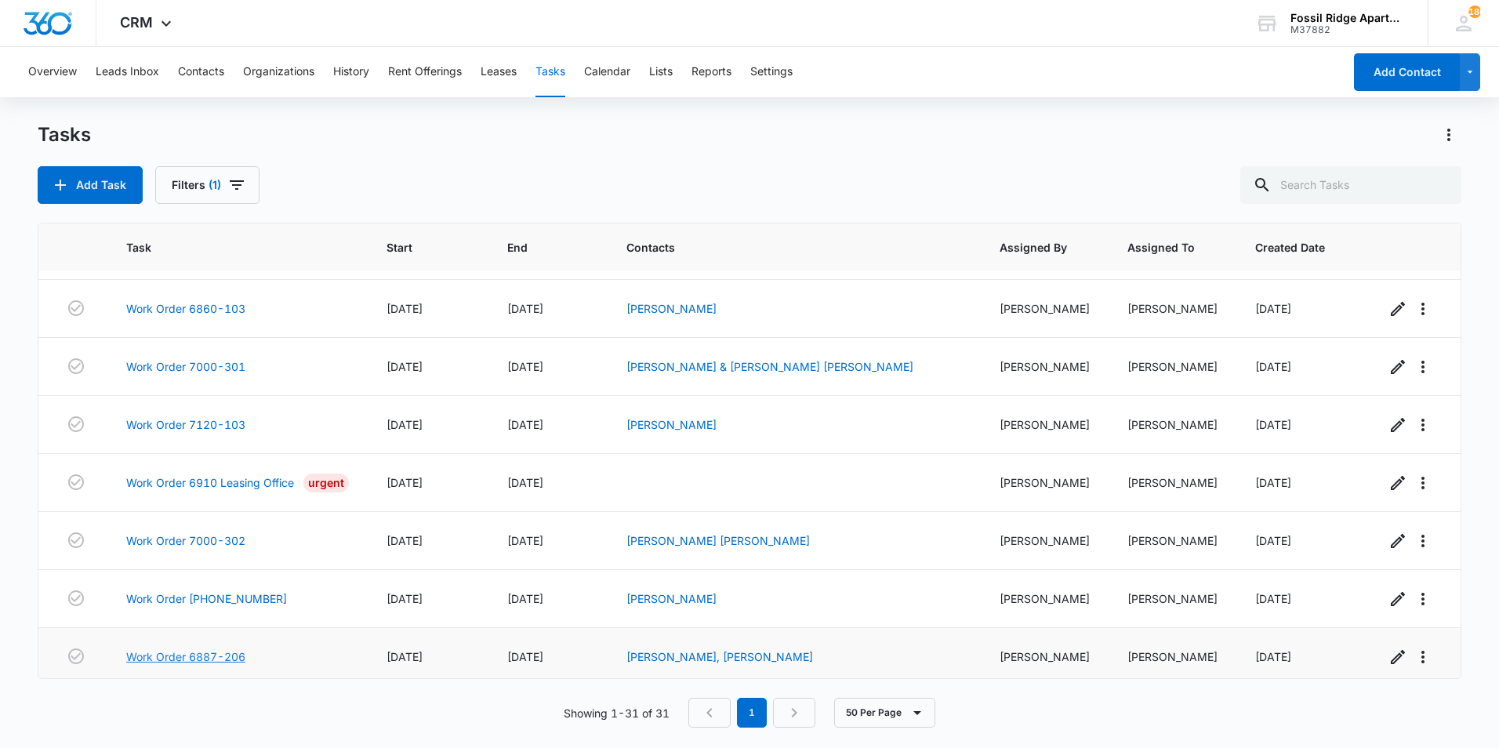
click at [190, 649] on link "Work Order 6887-206" at bounding box center [185, 656] width 119 height 16
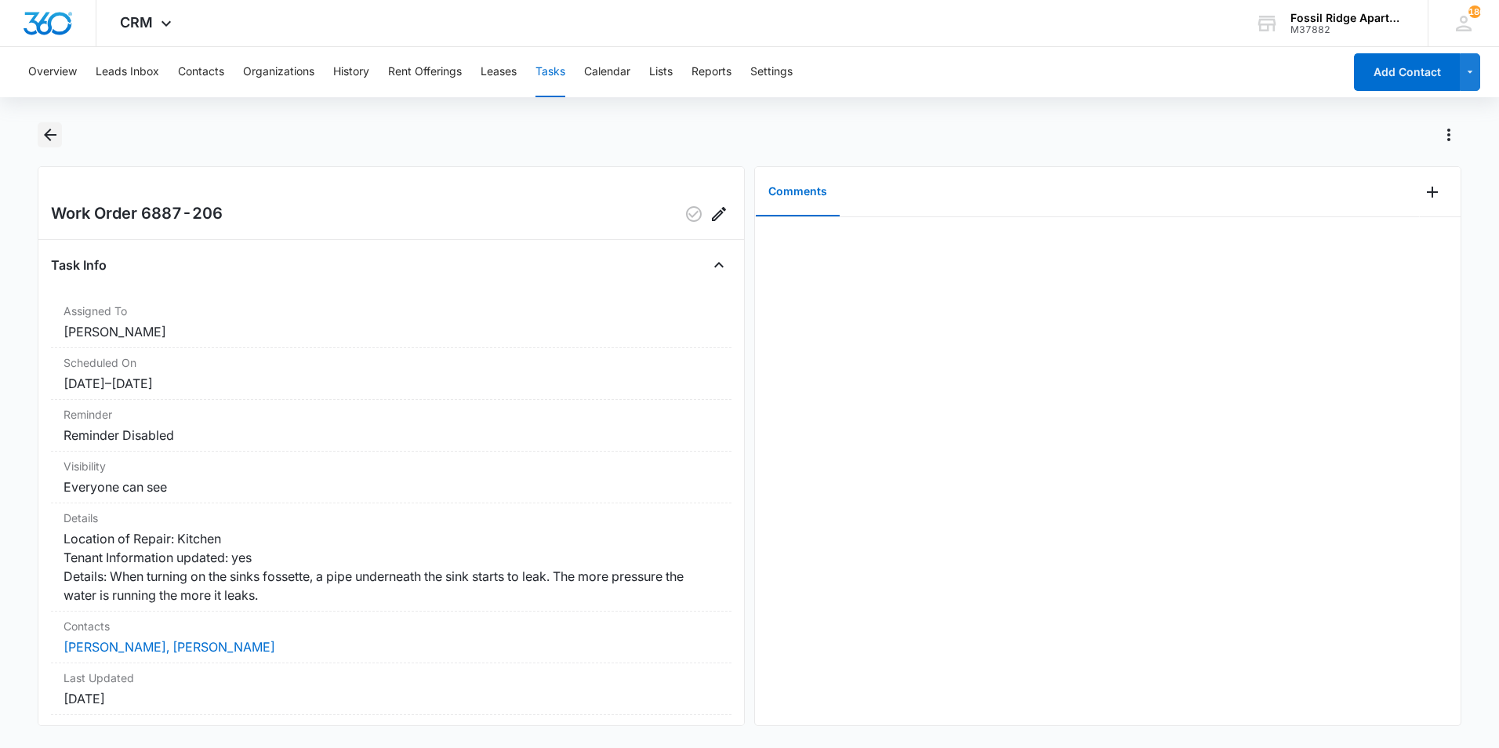
click at [52, 132] on icon "Back" at bounding box center [50, 134] width 19 height 19
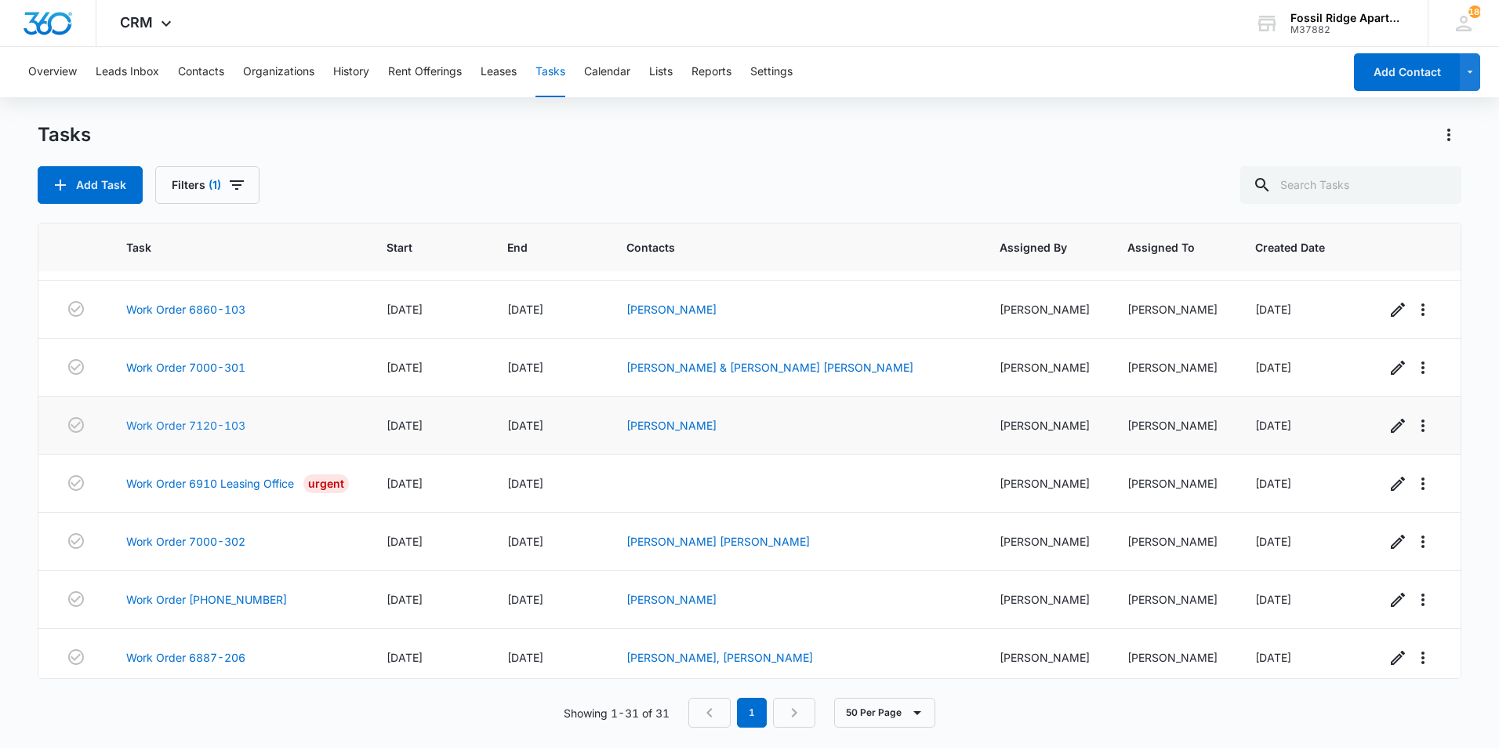
scroll to position [1392, 0]
click at [234, 591] on link "Work Order [PHONE_NUMBER]" at bounding box center [206, 598] width 161 height 16
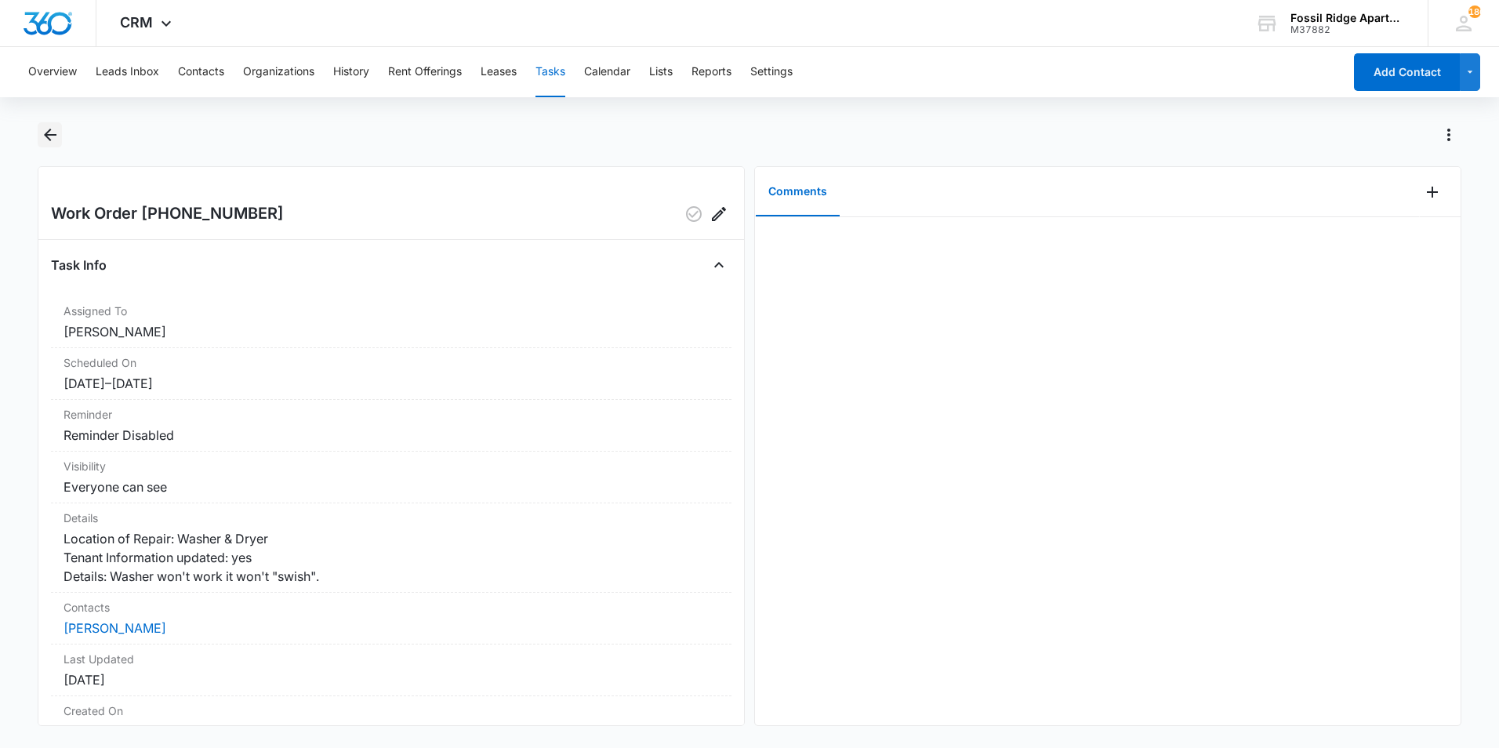
click at [52, 136] on icon "Back" at bounding box center [50, 134] width 19 height 19
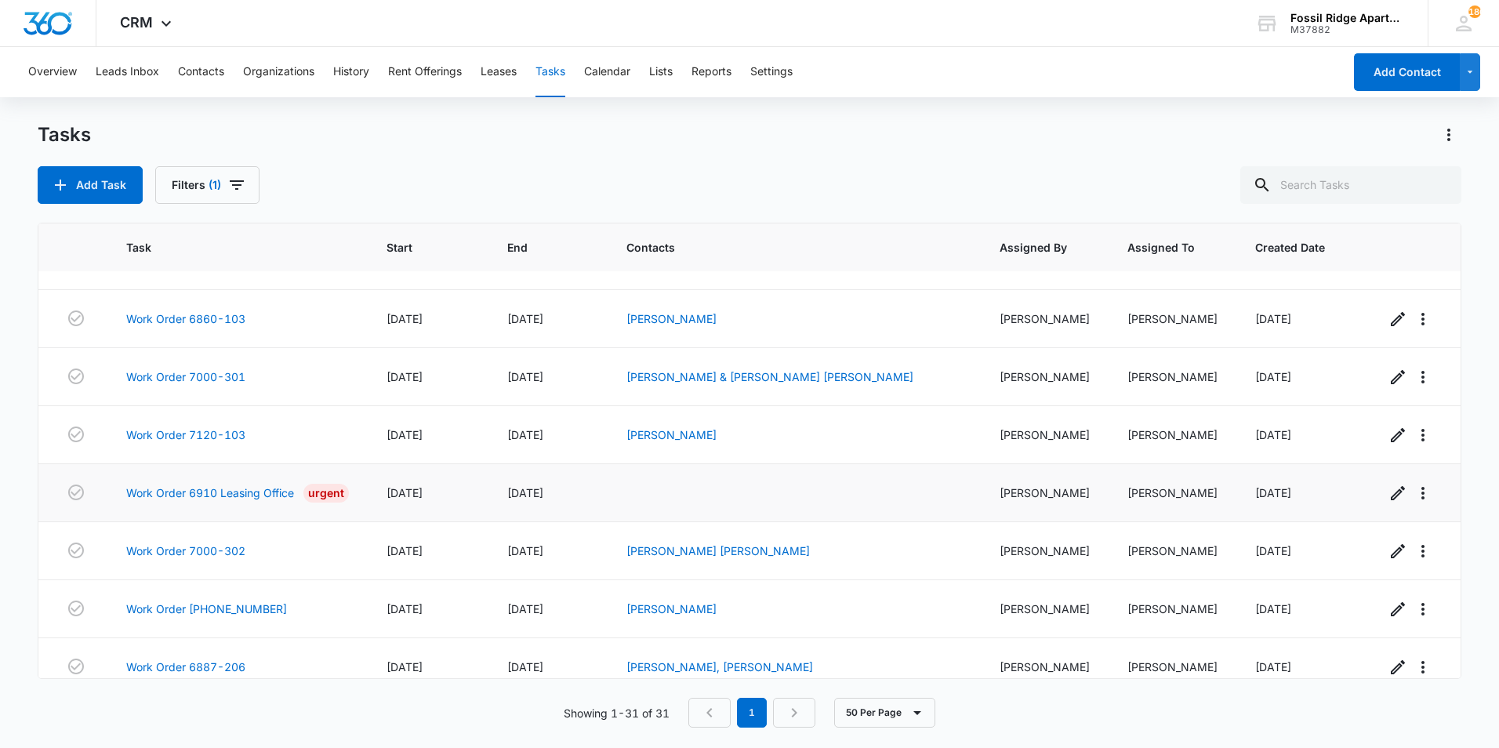
scroll to position [1392, 0]
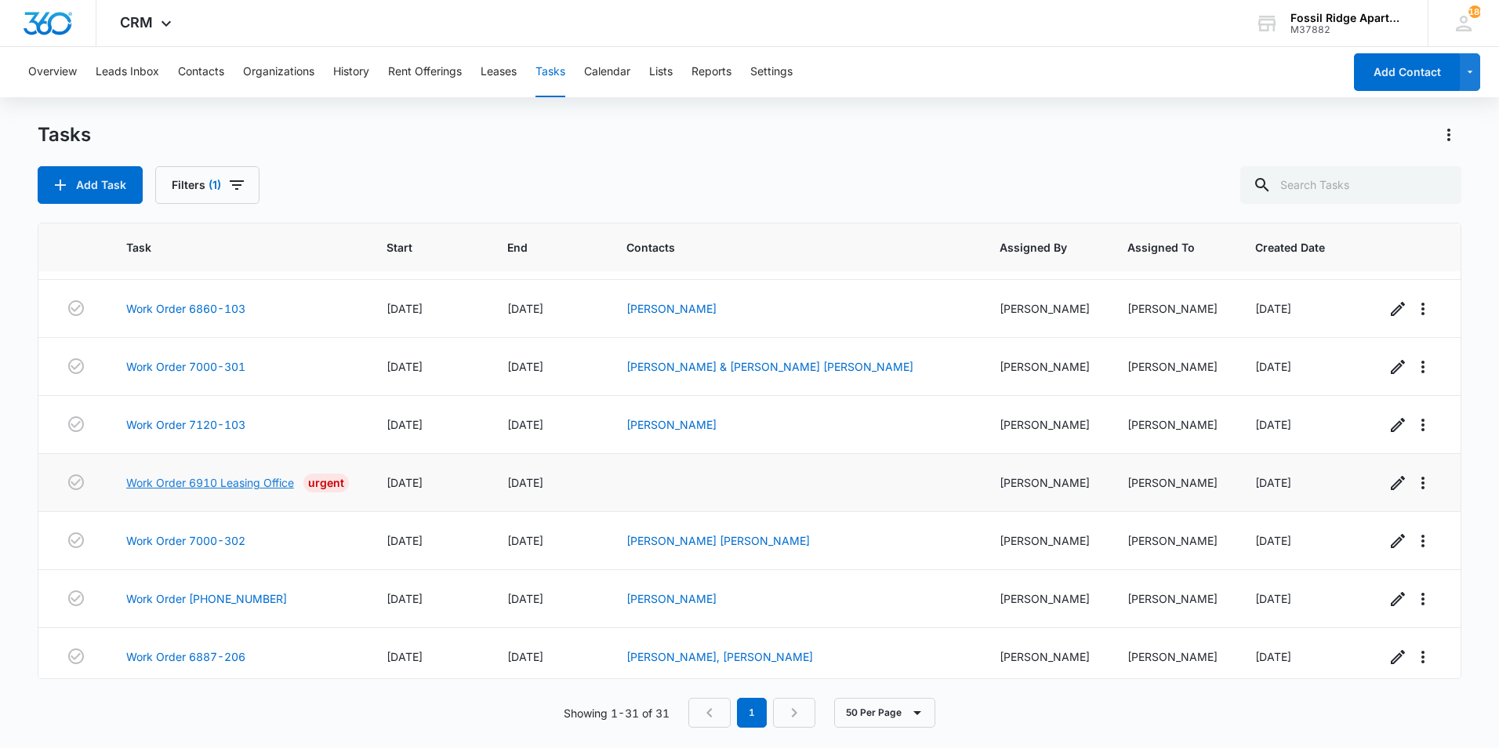
click at [216, 476] on link "Work Order 6910 Leasing Office" at bounding box center [210, 482] width 168 height 16
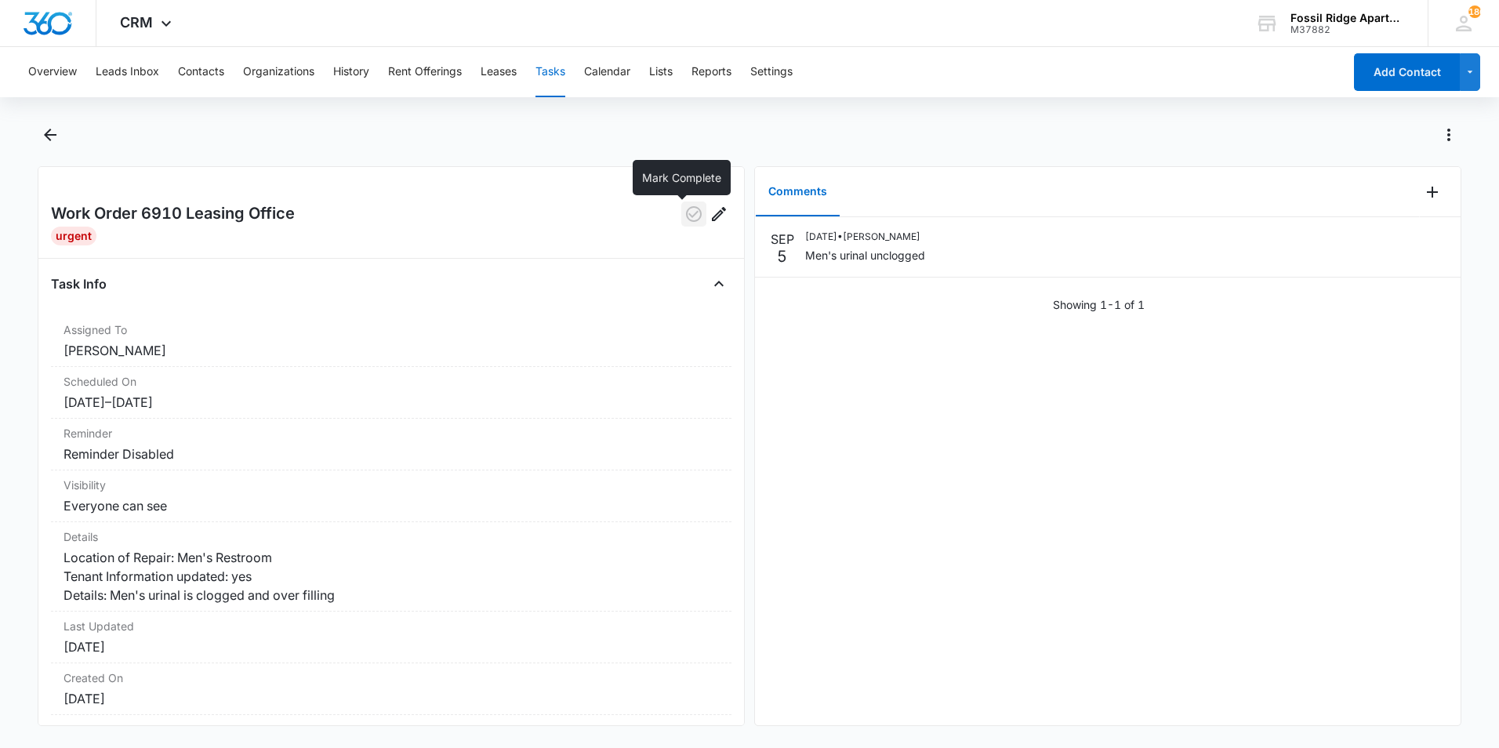
click at [686, 216] on icon "button" at bounding box center [694, 214] width 16 height 16
click at [686, 215] on icon "button" at bounding box center [694, 214] width 16 height 16
click at [685, 215] on icon "button" at bounding box center [694, 214] width 19 height 19
click at [49, 137] on icon "Back" at bounding box center [50, 134] width 19 height 19
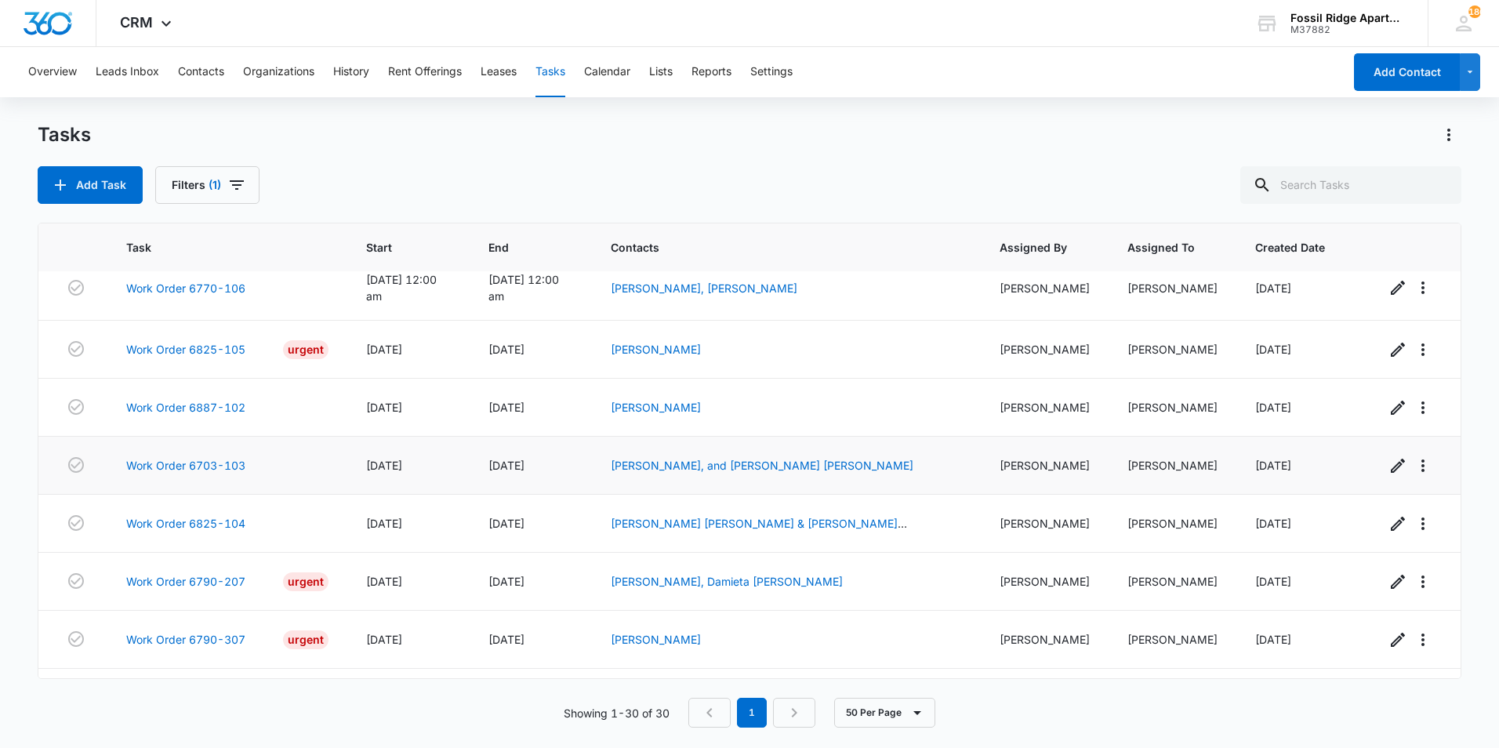
scroll to position [393, 0]
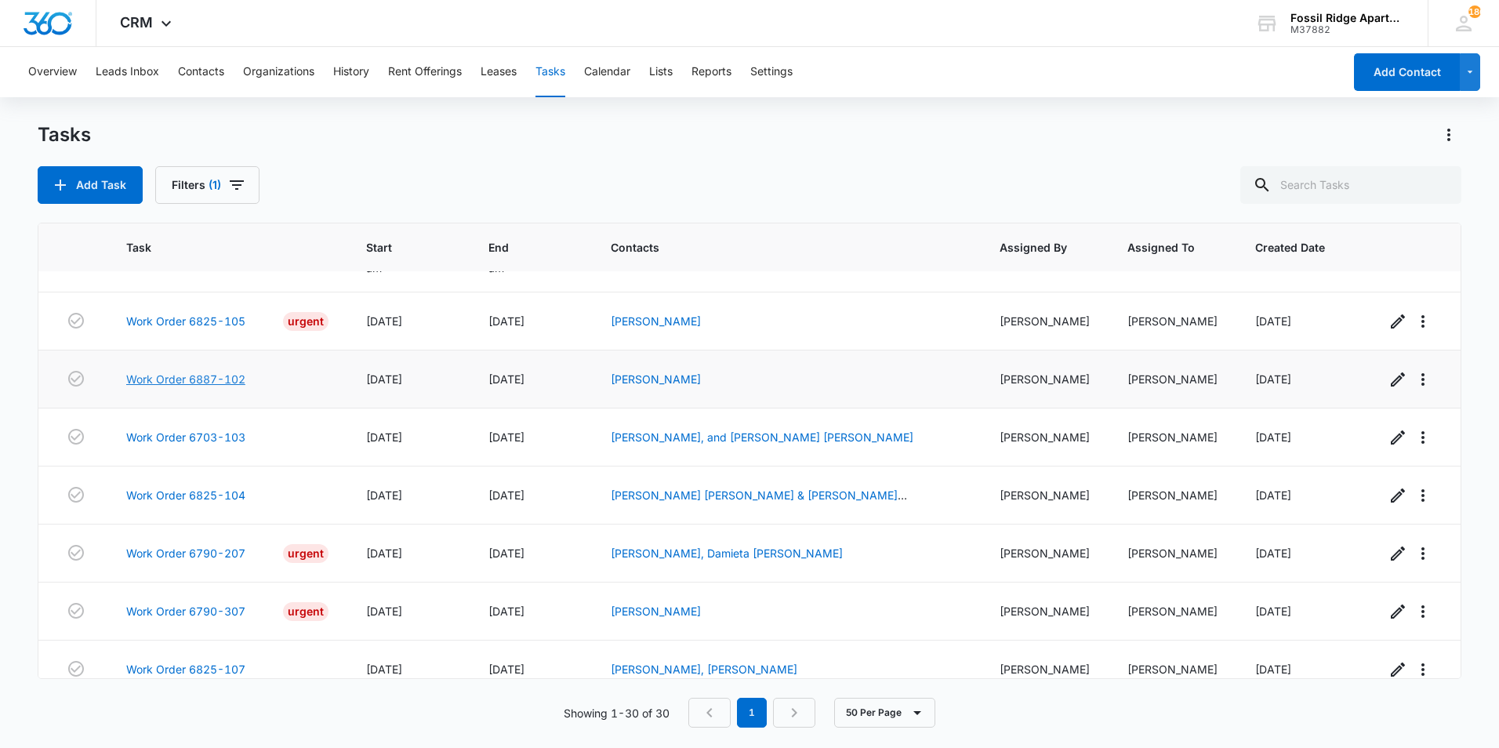
click at [187, 373] on link "Work Order 6887-102" at bounding box center [185, 379] width 119 height 16
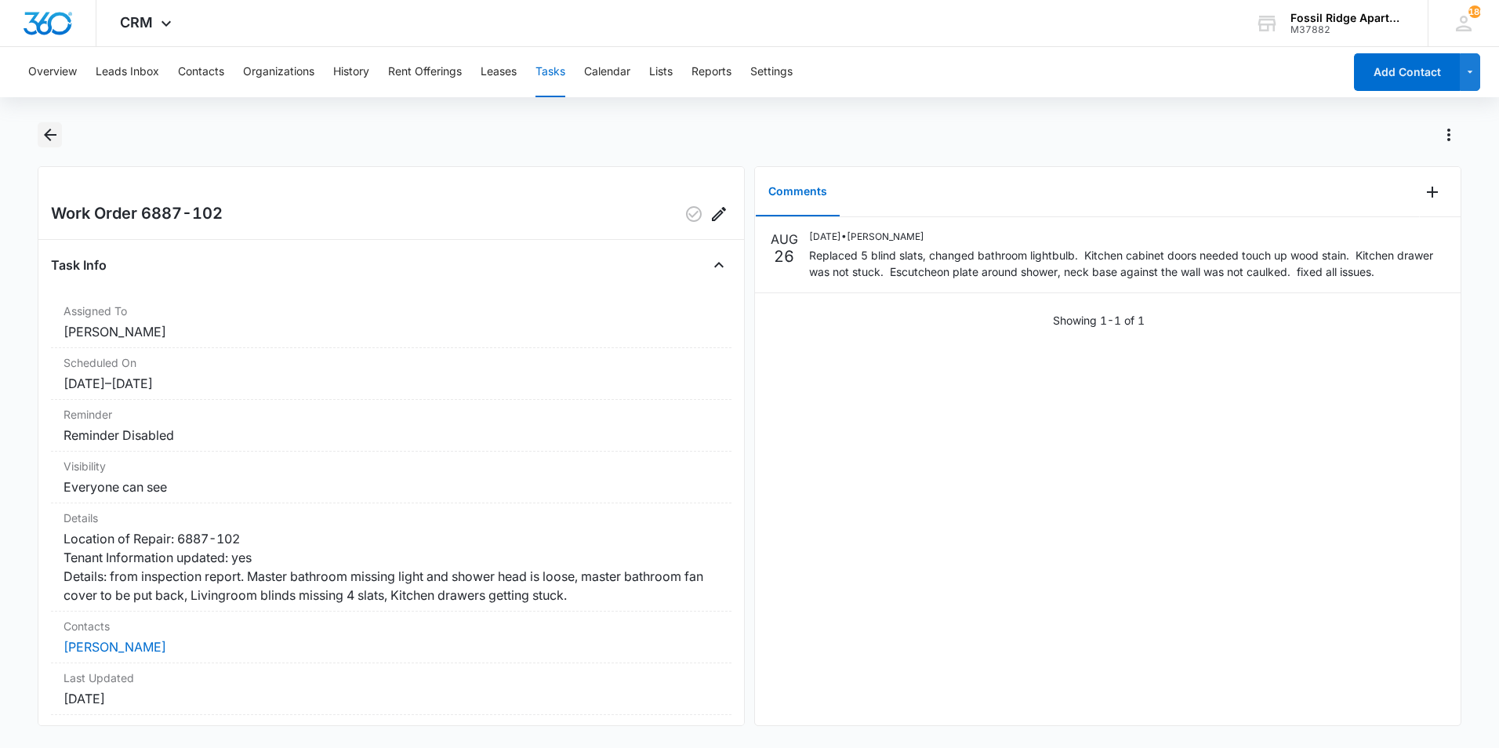
click at [50, 141] on icon "Back" at bounding box center [50, 134] width 19 height 19
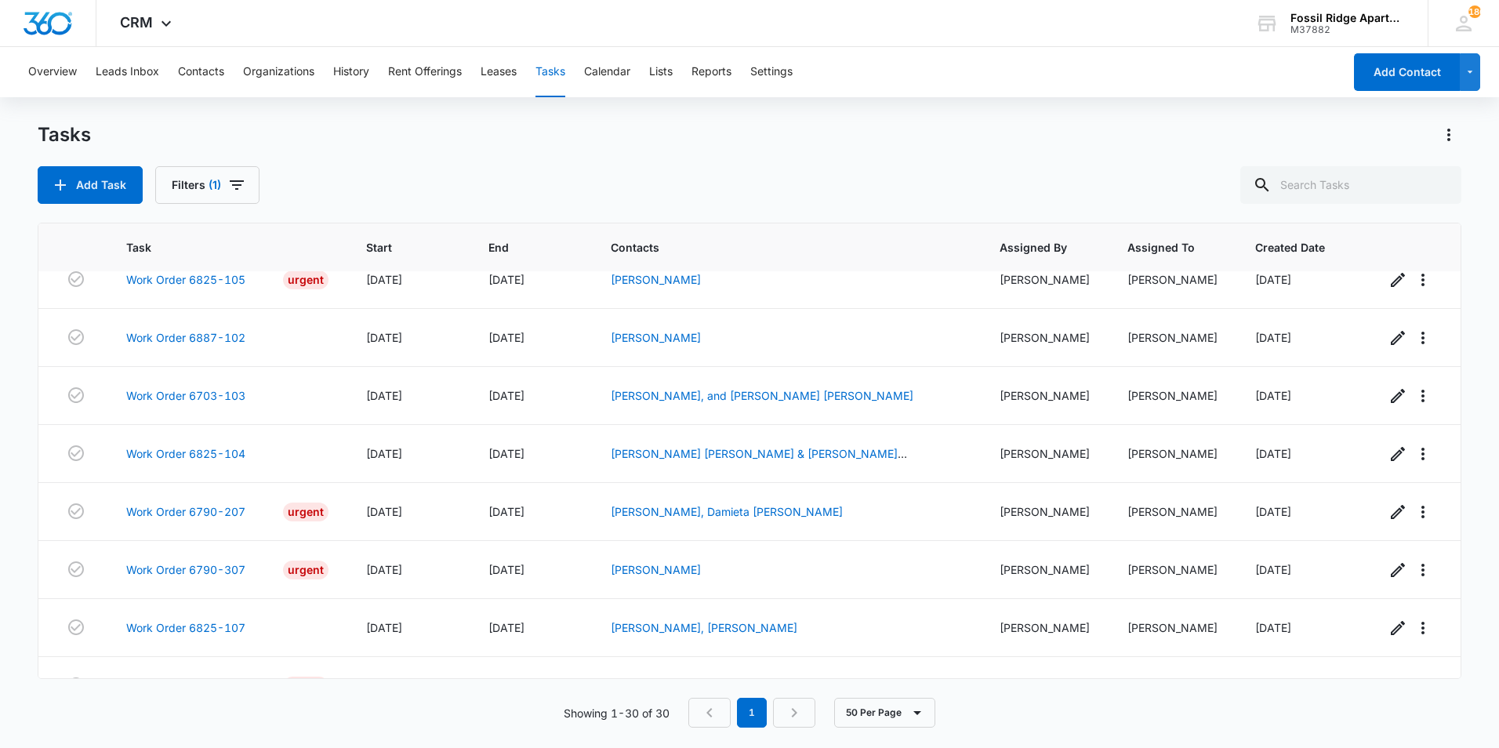
scroll to position [314, 0]
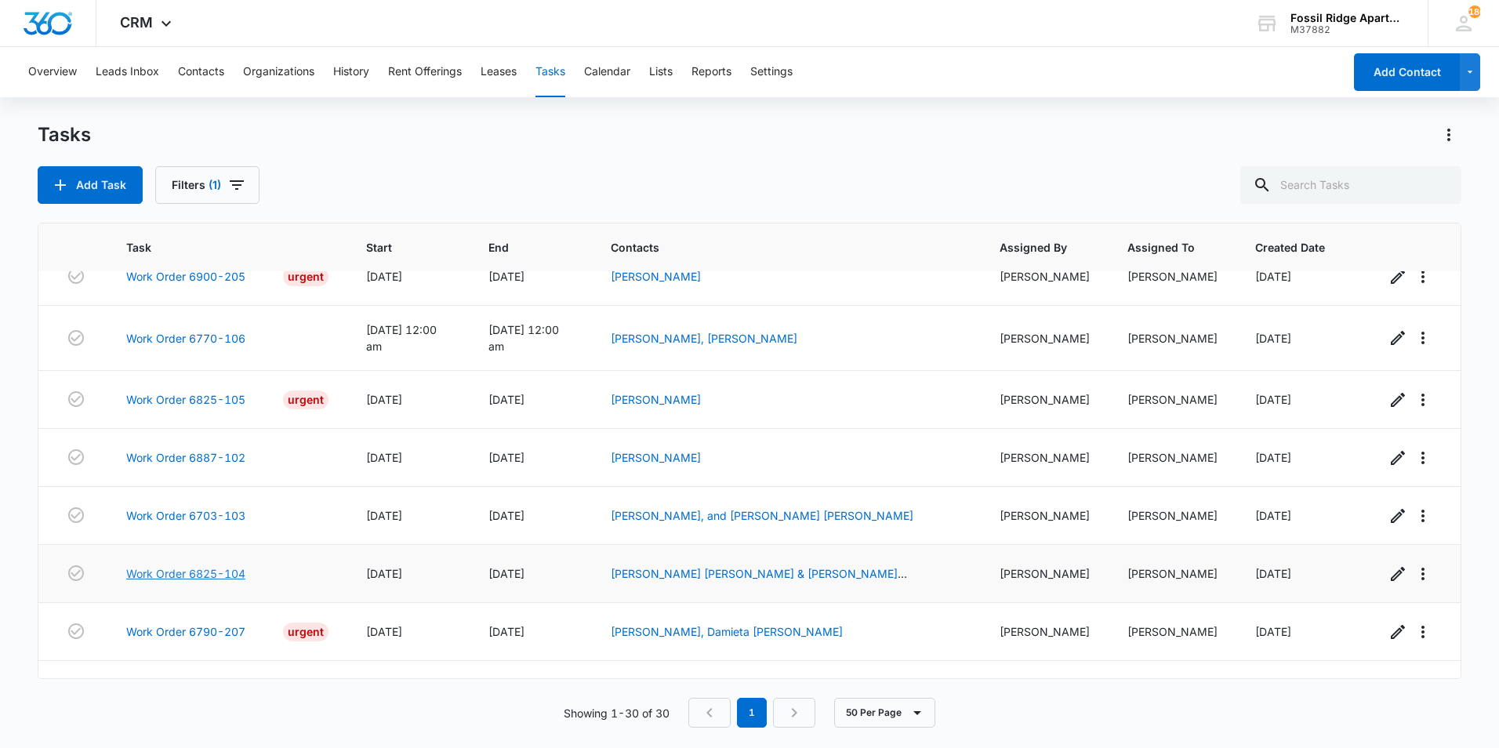
click at [196, 567] on link "Work Order 6825-104" at bounding box center [185, 573] width 119 height 16
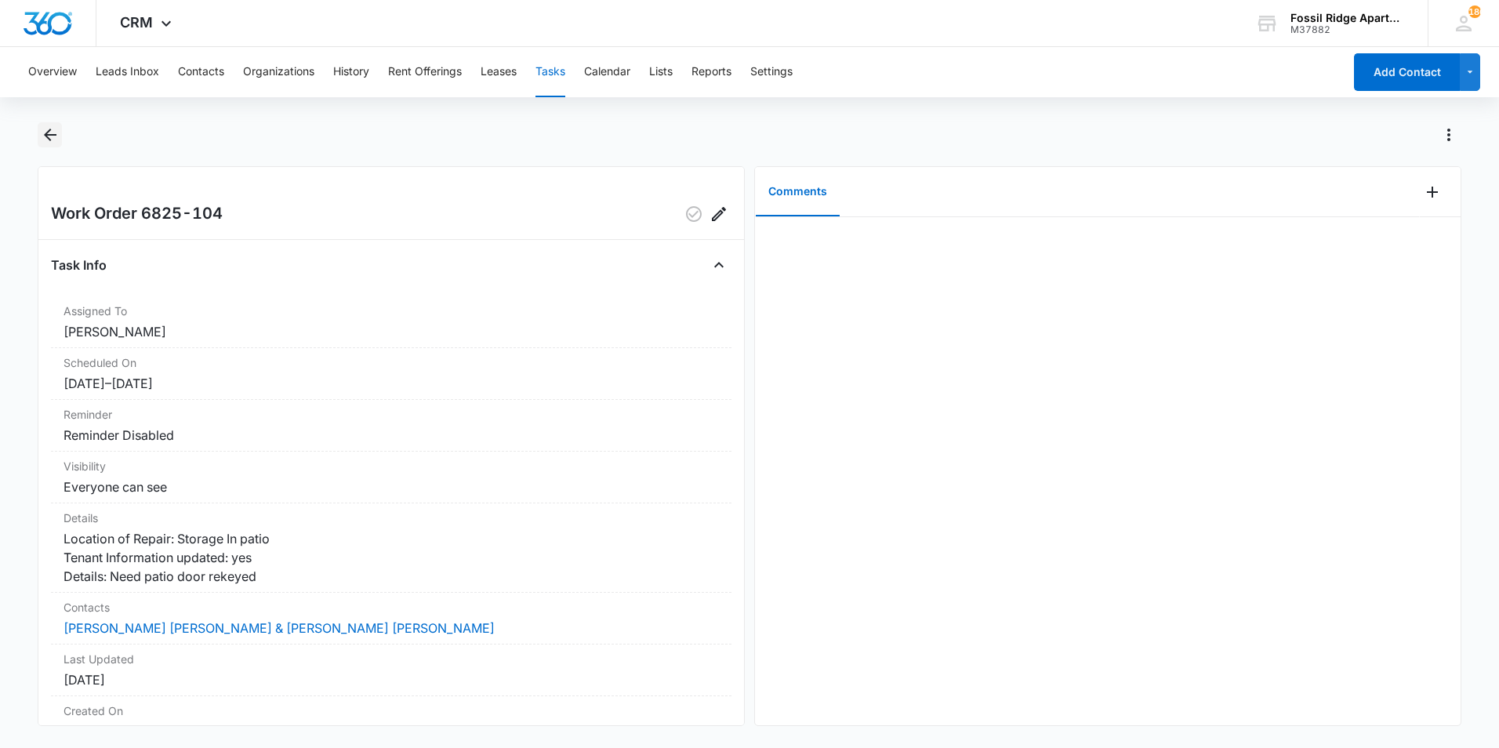
click at [53, 139] on icon "Back" at bounding box center [50, 134] width 19 height 19
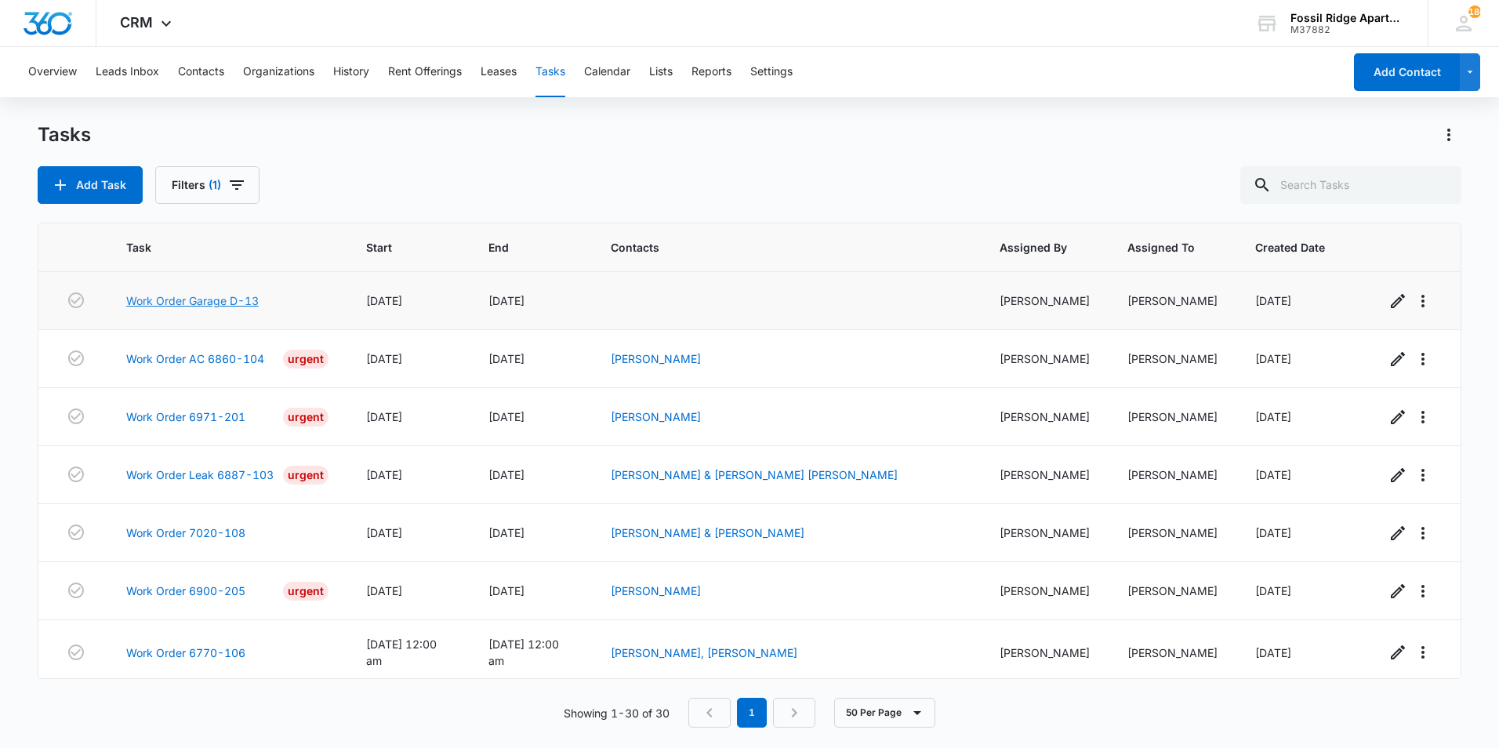
click at [194, 301] on link "Work Order Garage D-13" at bounding box center [192, 300] width 133 height 16
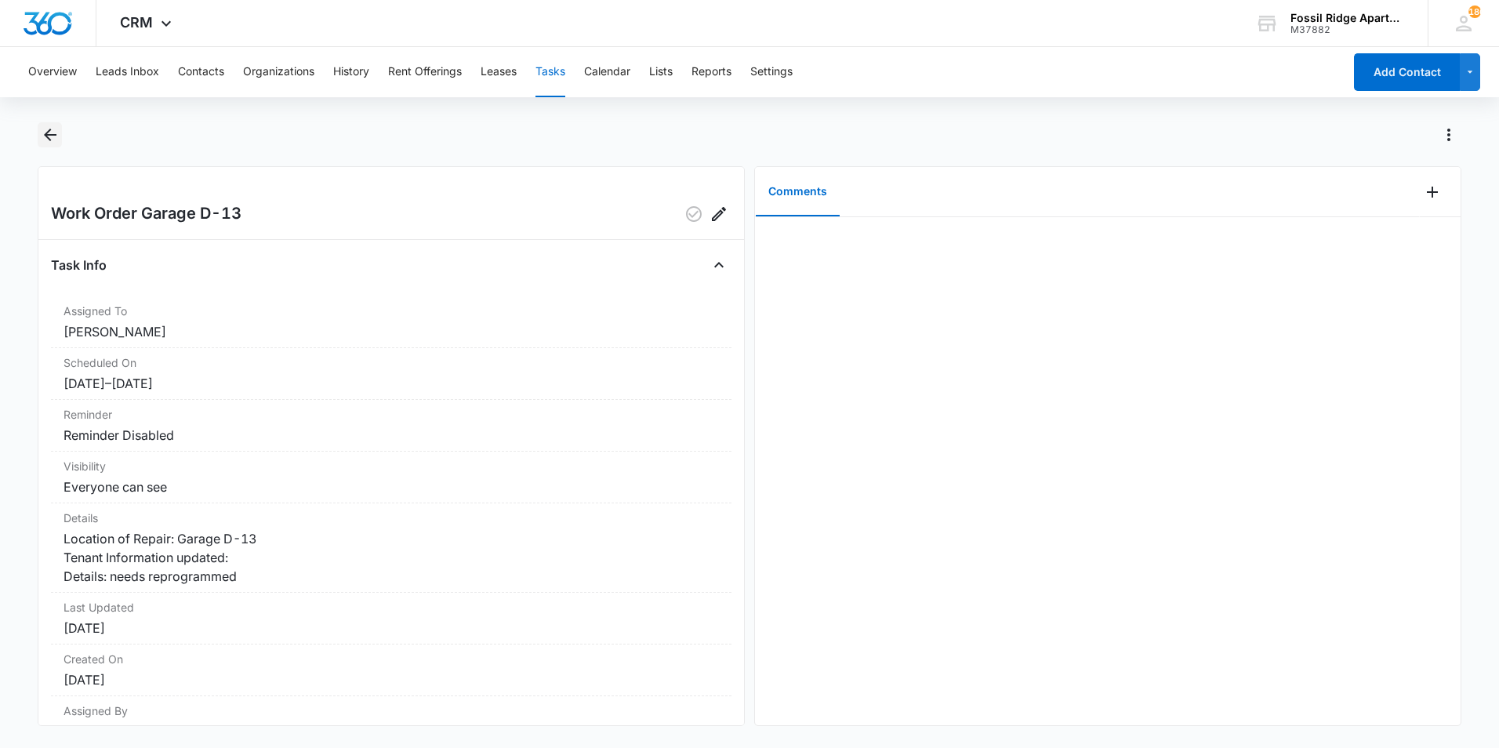
click at [49, 136] on icon "Back" at bounding box center [50, 134] width 19 height 19
